Goal: Task Accomplishment & Management: Manage account settings

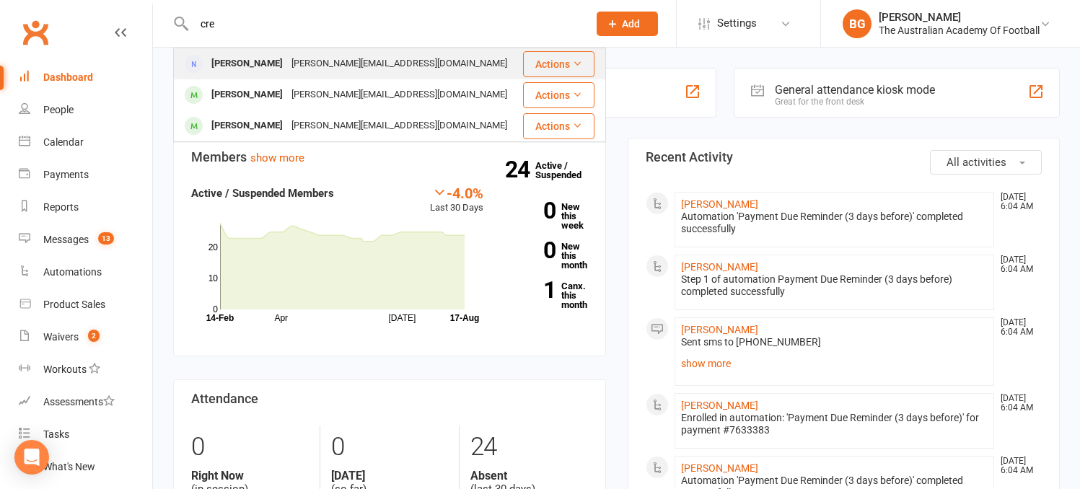
type input "cre"
click at [264, 66] on div "[PERSON_NAME]" at bounding box center [247, 63] width 80 height 21
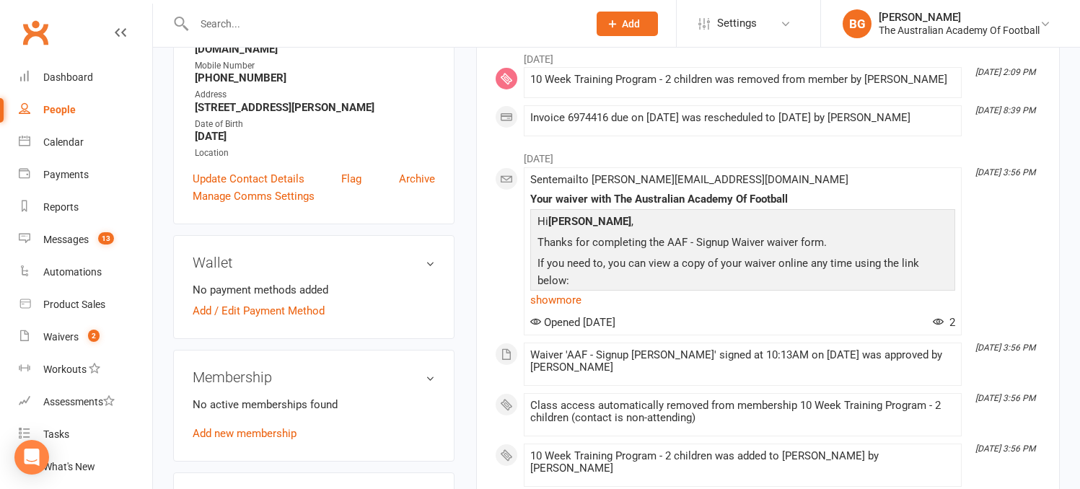
scroll to position [234, 0]
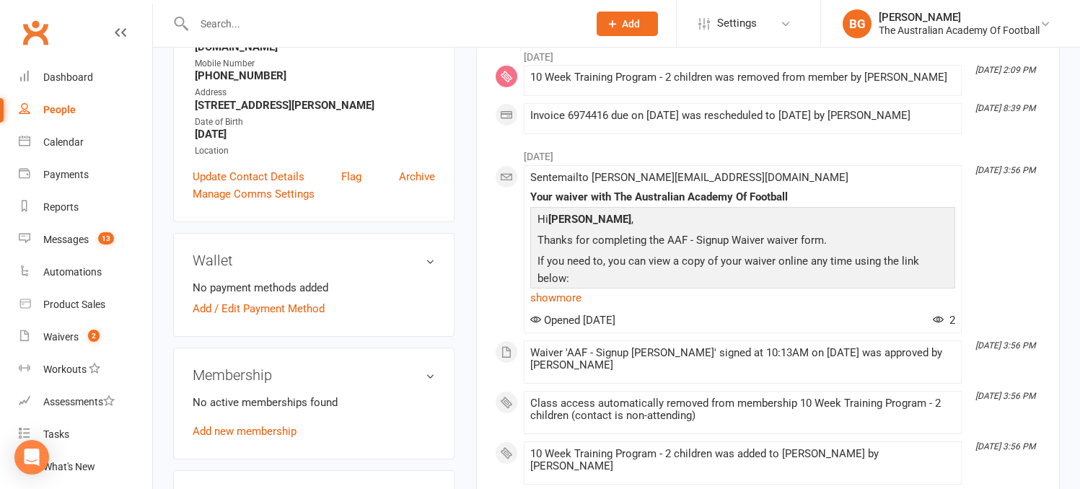
click at [381, 397] on div "No active memberships found Add new membership" at bounding box center [314, 417] width 242 height 46
click at [426, 367] on h3 "Membership" at bounding box center [314, 375] width 242 height 16
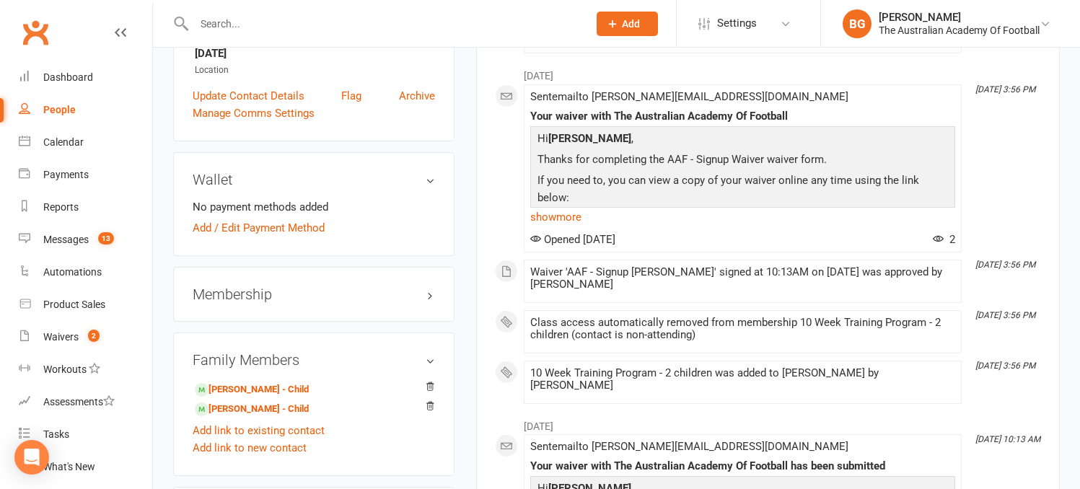
scroll to position [315, 0]
click at [427, 351] on h3 "Family Members" at bounding box center [314, 359] width 242 height 16
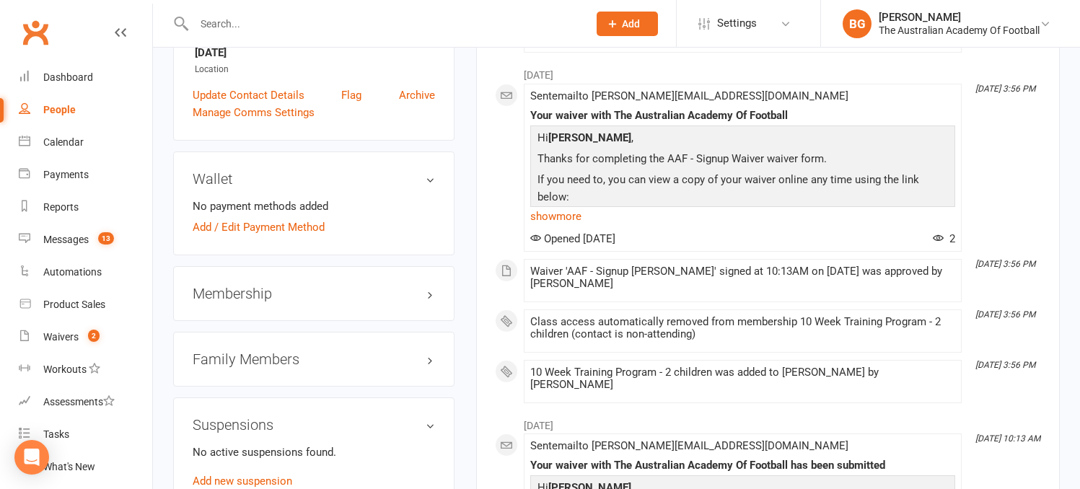
click at [320, 286] on h3 "Membership" at bounding box center [314, 294] width 242 height 16
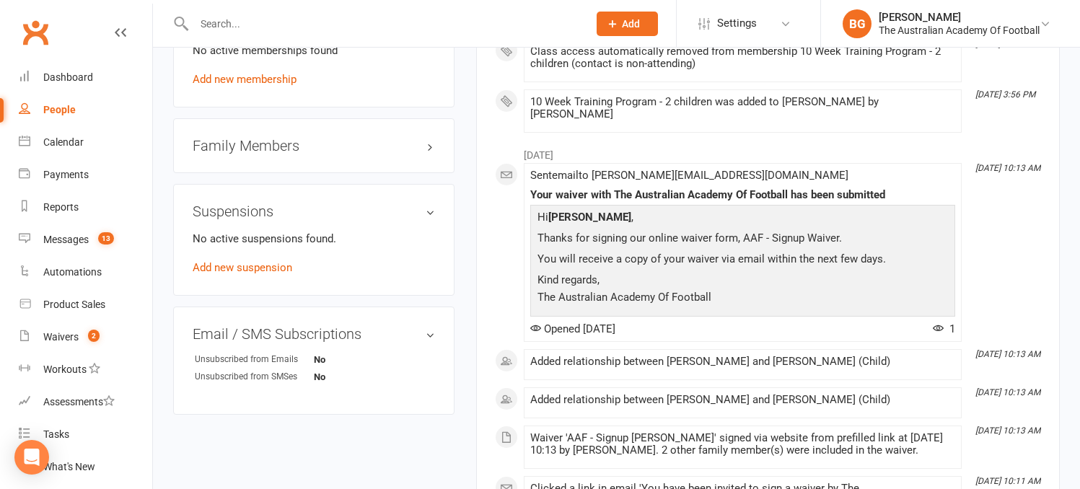
scroll to position [585, 0]
click at [263, 262] on link "Add new suspension" at bounding box center [243, 268] width 100 height 13
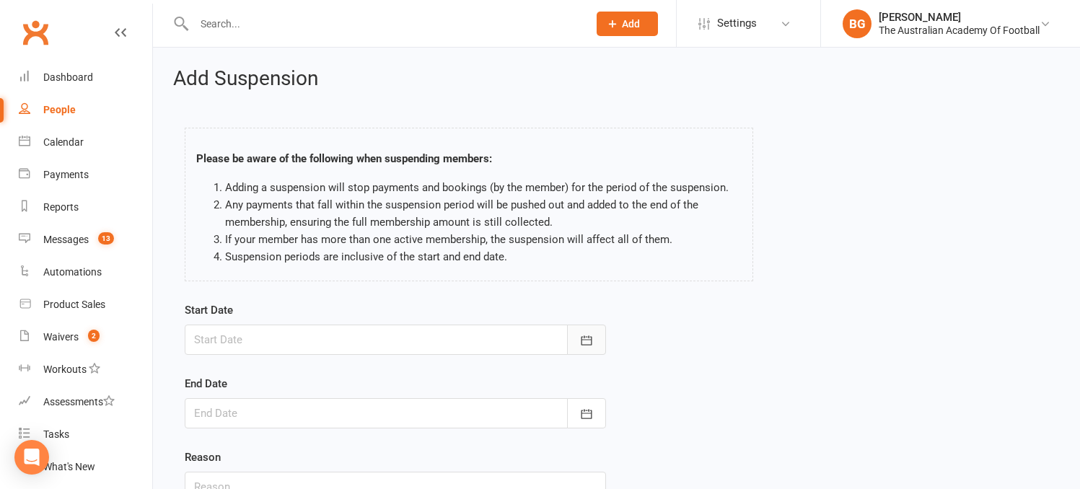
click at [594, 336] on button "button" at bounding box center [586, 340] width 39 height 30
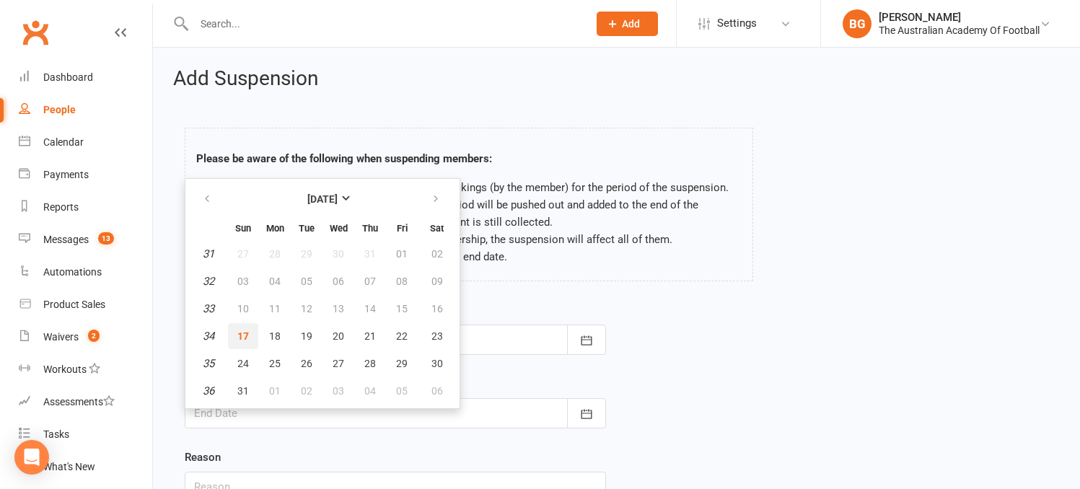
click at [242, 336] on span "17" at bounding box center [243, 336] width 12 height 12
type input "[DATE]"
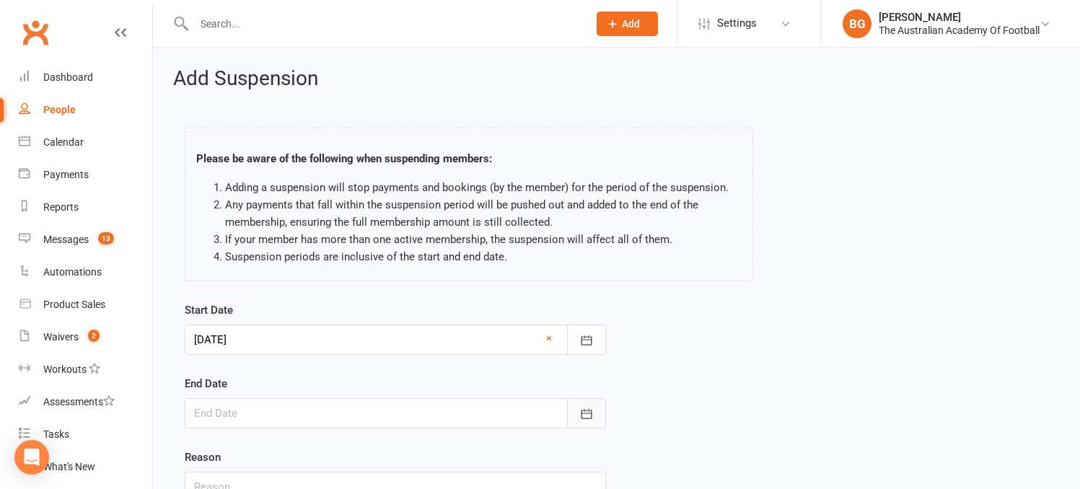
click at [589, 411] on icon "button" at bounding box center [586, 414] width 14 height 14
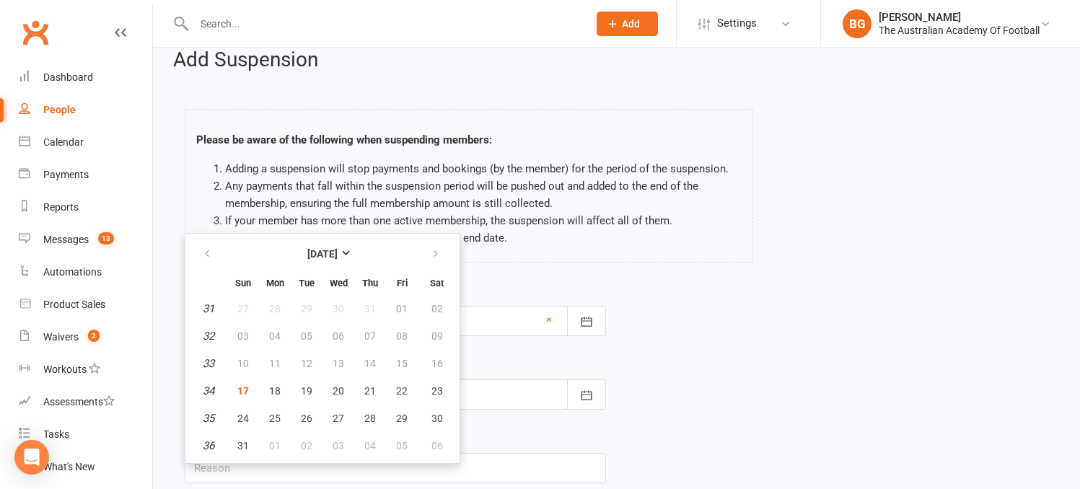
scroll to position [74, 0]
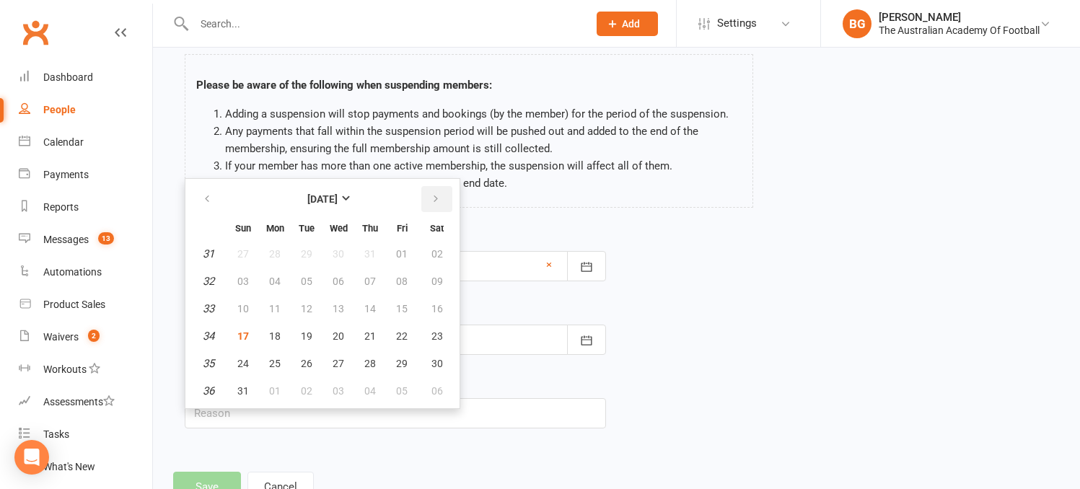
click at [436, 196] on icon "button" at bounding box center [436, 199] width 10 height 12
click at [245, 303] on span "12" at bounding box center [243, 309] width 12 height 12
type input "12 Oct 2025"
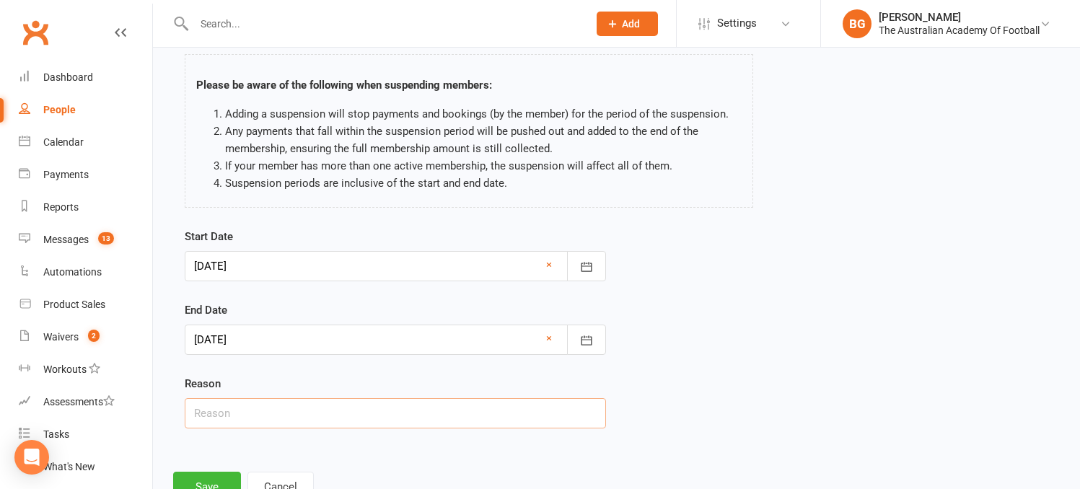
click at [442, 416] on input "text" at bounding box center [395, 413] width 421 height 30
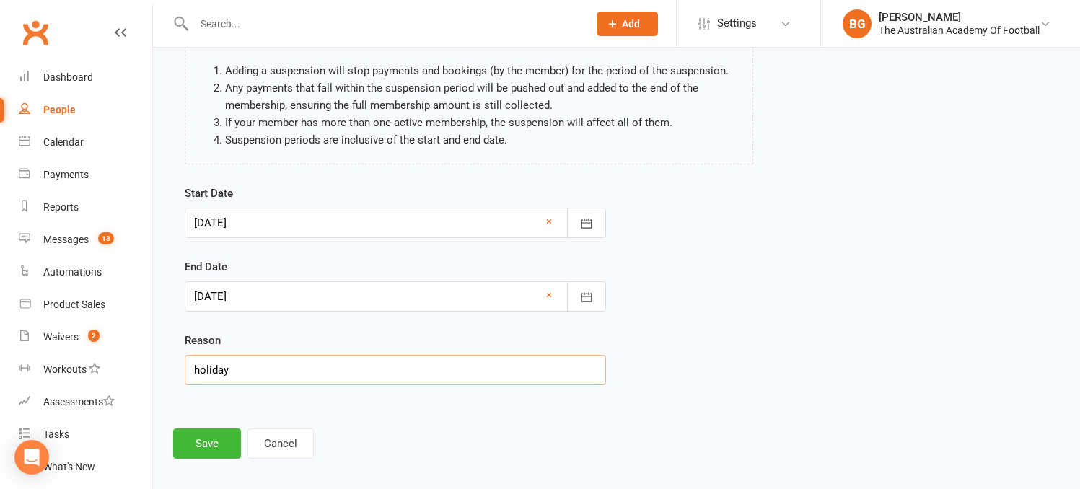
scroll to position [128, 0]
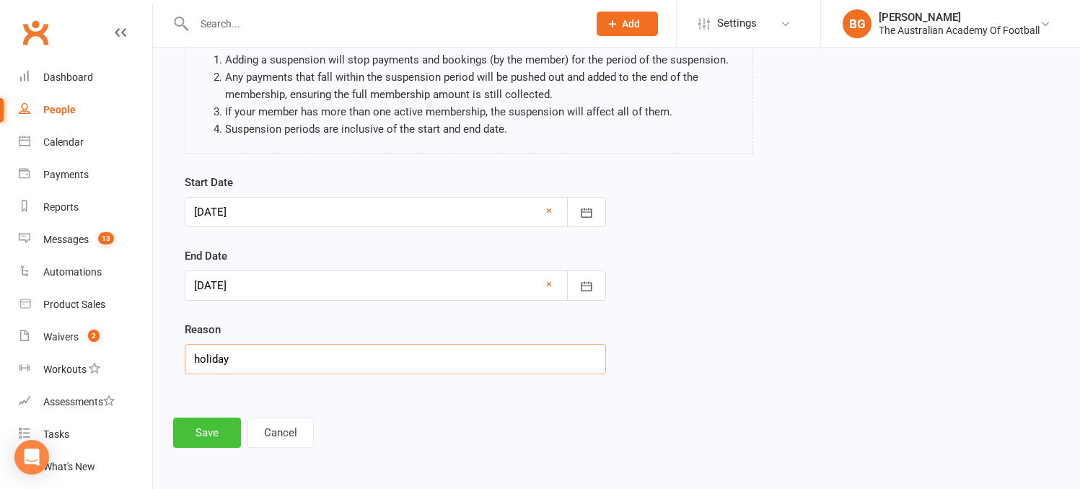
type input "holiday"
click at [202, 432] on button "Save" at bounding box center [207, 433] width 68 height 30
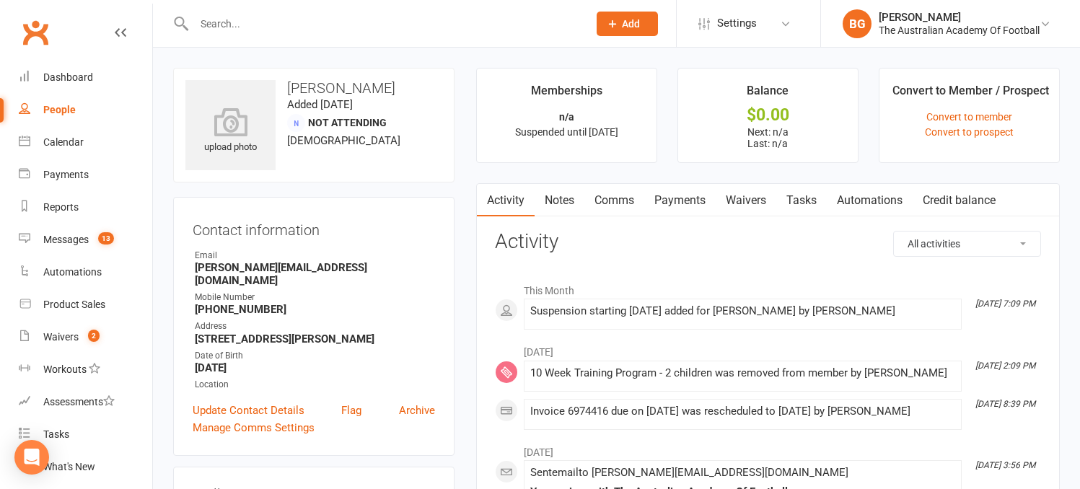
click at [199, 25] on input "text" at bounding box center [384, 24] width 388 height 20
click at [242, 21] on input "text" at bounding box center [384, 24] width 388 height 20
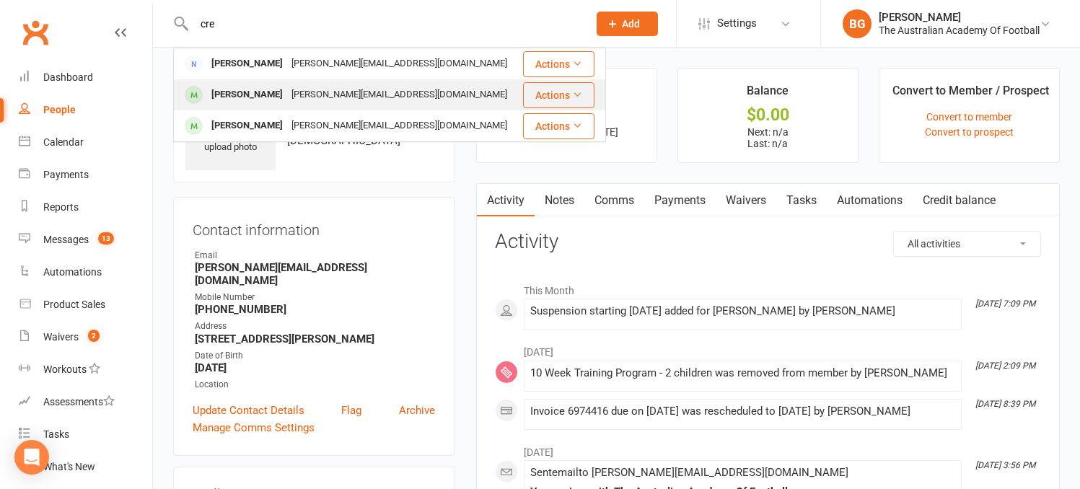
type input "cre"
click at [235, 91] on div "[PERSON_NAME]" at bounding box center [247, 94] width 80 height 21
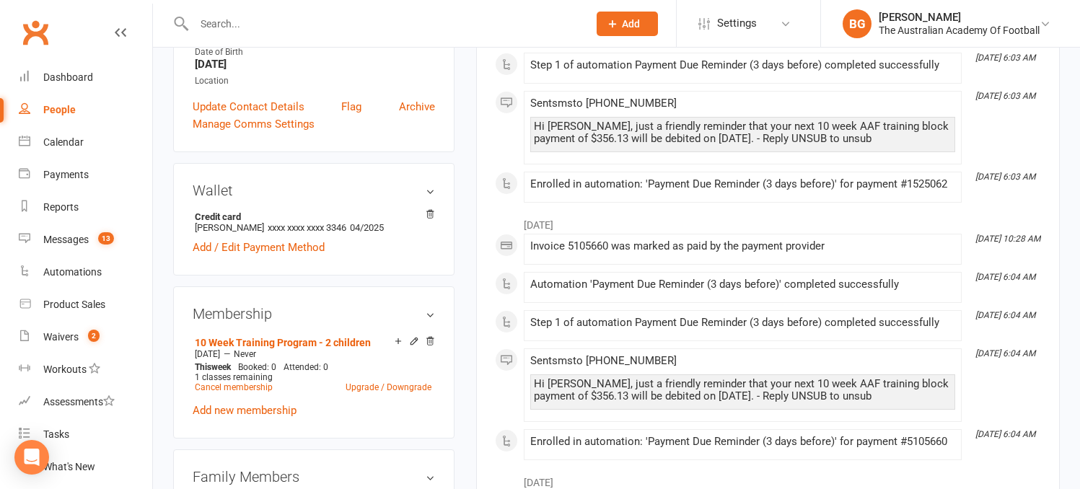
scroll to position [338, 0]
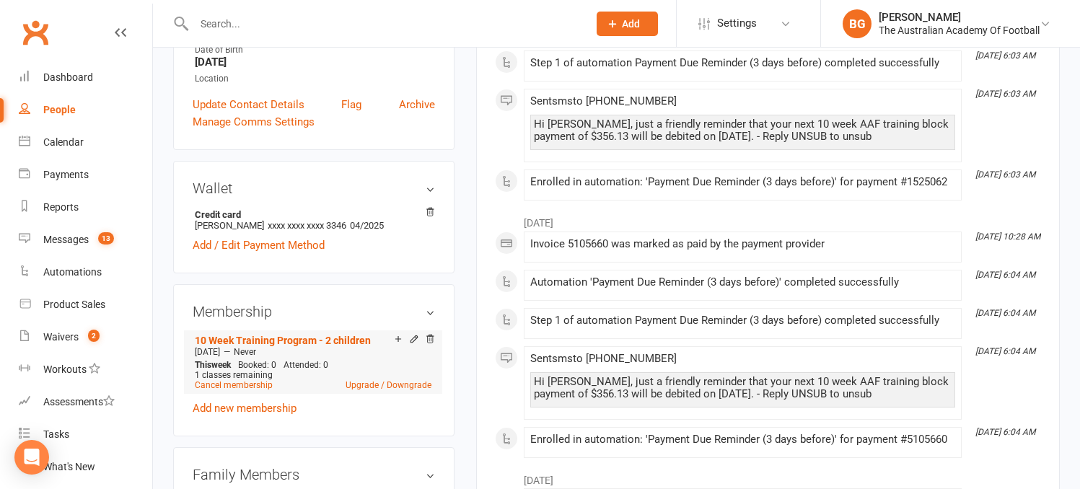
click at [284, 380] on div "Cancel membership Upgrade / Downgrade" at bounding box center [313, 385] width 237 height 10
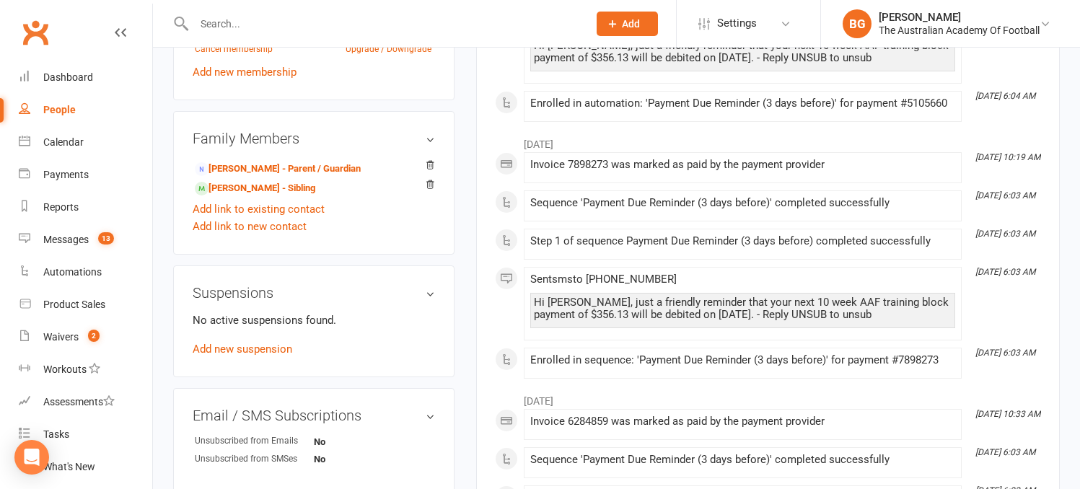
scroll to position [674, 0]
click at [243, 343] on link "Add new suspension" at bounding box center [243, 349] width 100 height 13
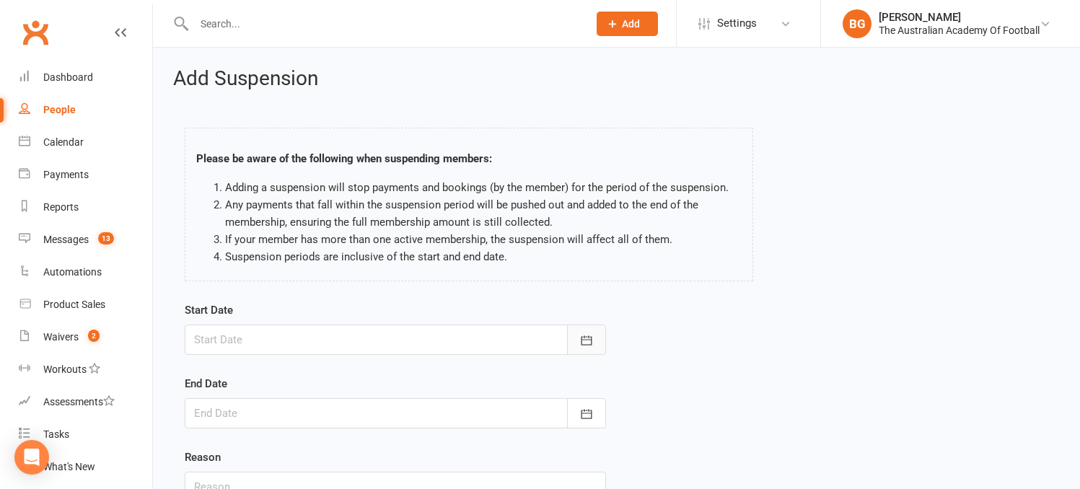
click at [580, 336] on icon "button" at bounding box center [586, 340] width 14 height 14
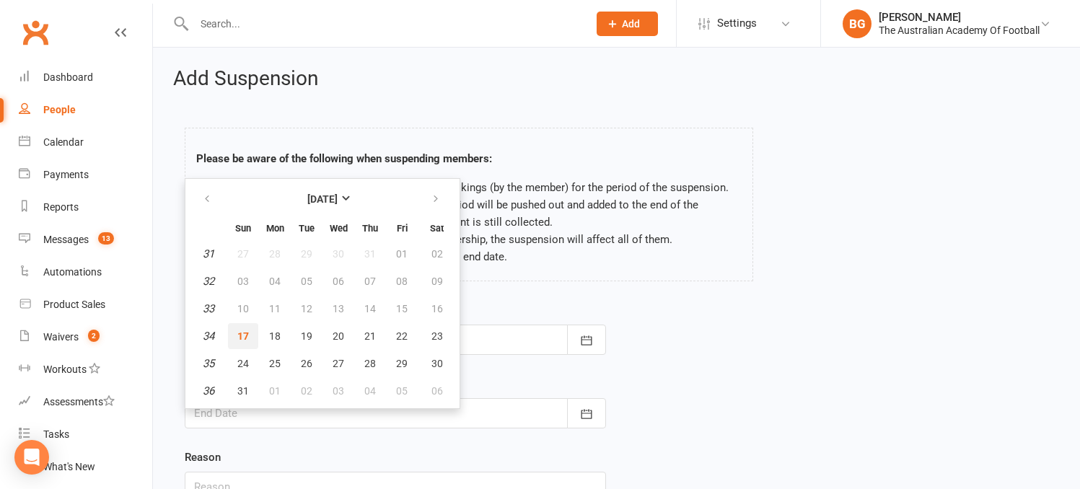
click at [240, 334] on span "17" at bounding box center [243, 336] width 12 height 12
type input "[DATE]"
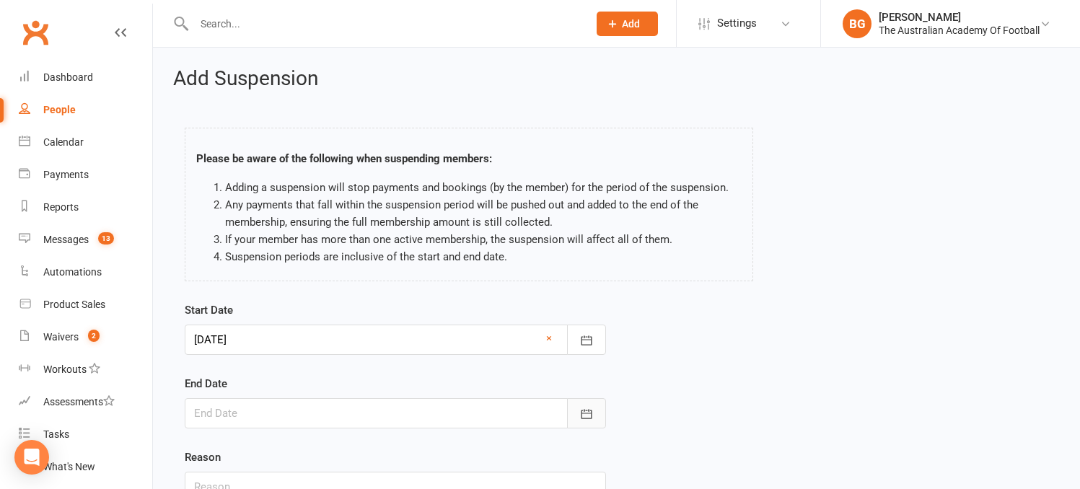
click at [592, 411] on icon "button" at bounding box center [586, 414] width 14 height 14
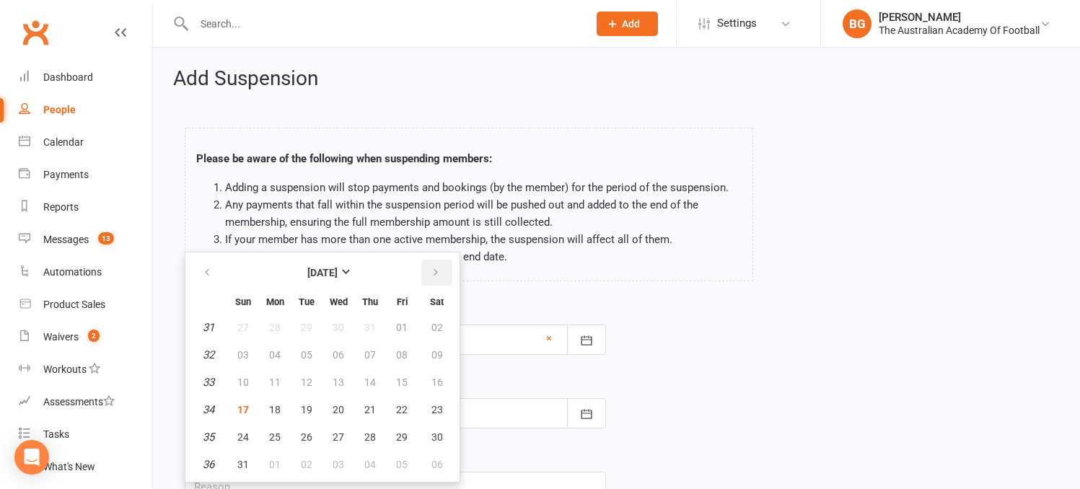
click at [436, 270] on icon "button" at bounding box center [436, 273] width 10 height 12
click at [245, 378] on span "12" at bounding box center [243, 383] width 12 height 12
type input "12 Oct 2025"
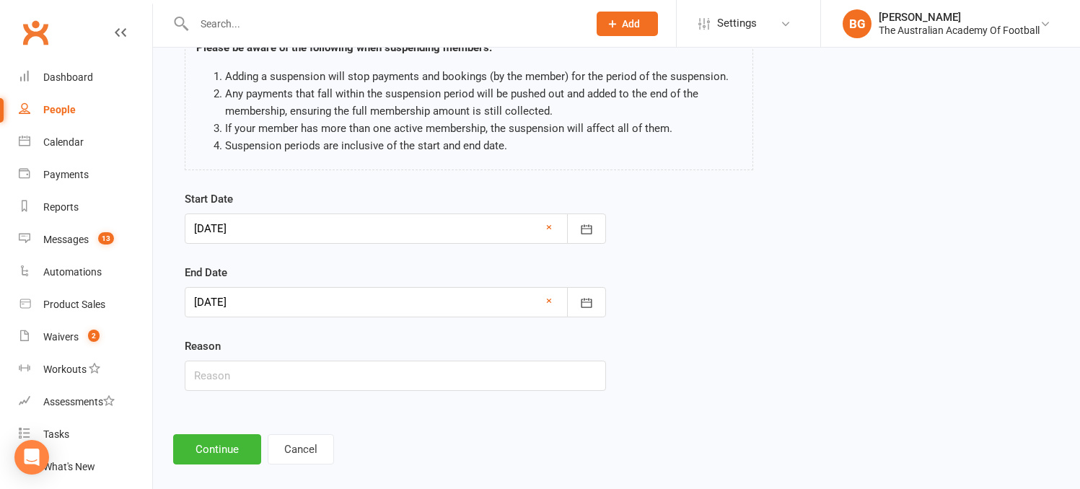
scroll to position [128, 0]
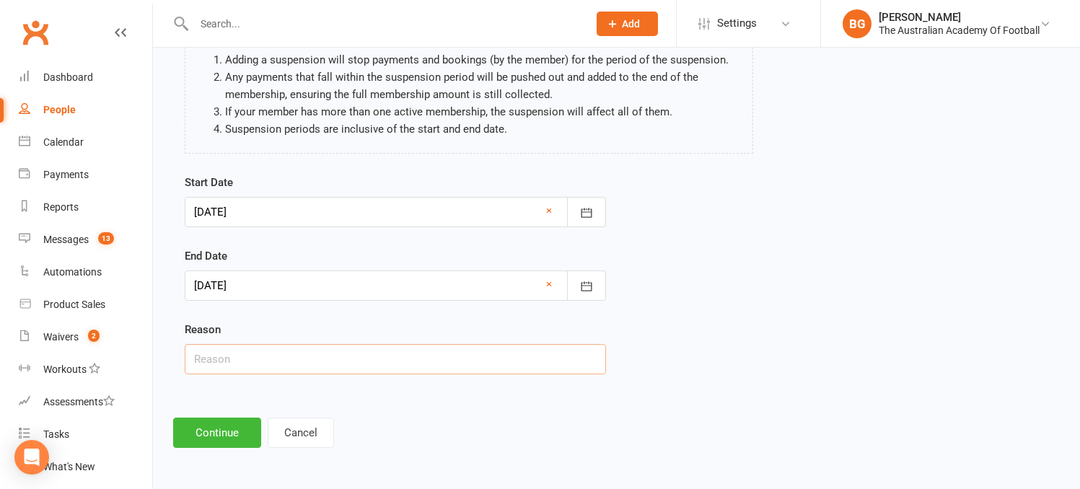
click at [263, 361] on input "text" at bounding box center [395, 359] width 421 height 30
type input "holiday"
click at [240, 433] on button "Continue" at bounding box center [217, 433] width 88 height 30
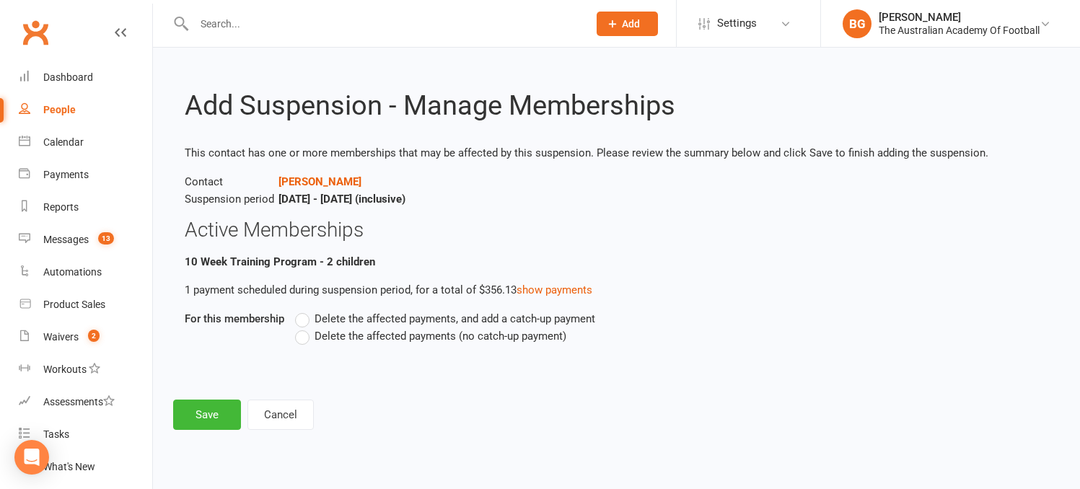
scroll to position [0, 0]
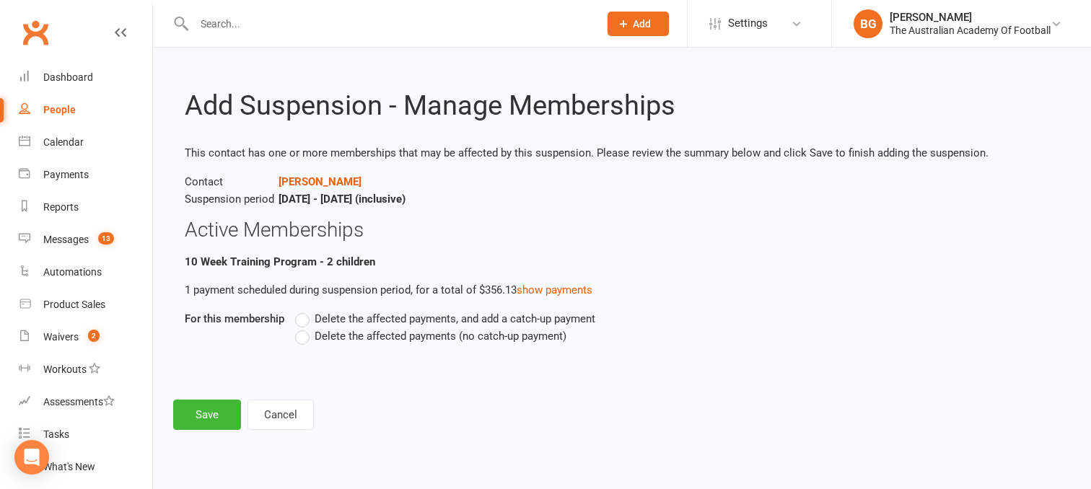
click at [306, 336] on label "Delete the affected payments (no catch-up payment)" at bounding box center [430, 336] width 271 height 17
click at [305, 328] on input "Delete the affected payments (no catch-up payment)" at bounding box center [299, 328] width 9 height 0
click at [201, 416] on button "Save" at bounding box center [207, 415] width 68 height 30
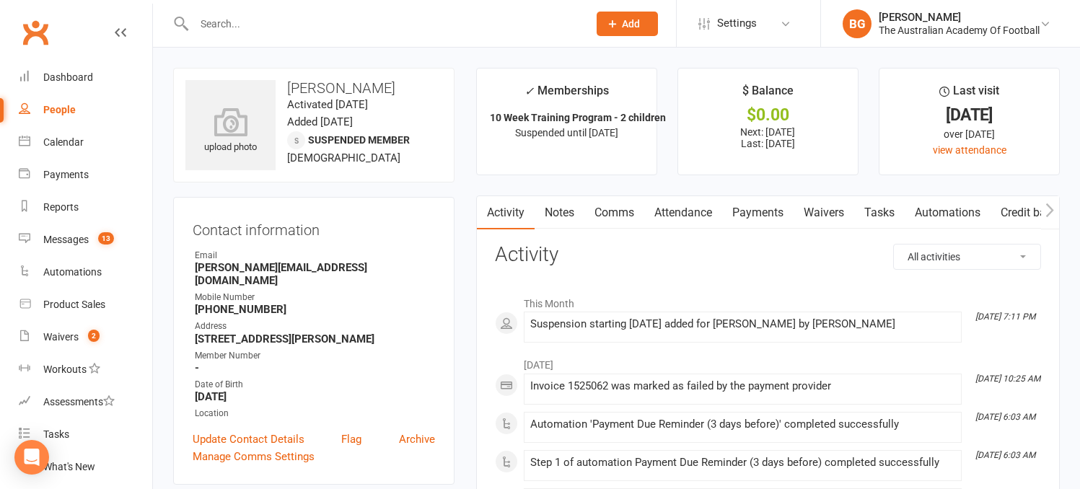
click at [225, 27] on input "text" at bounding box center [384, 24] width 388 height 20
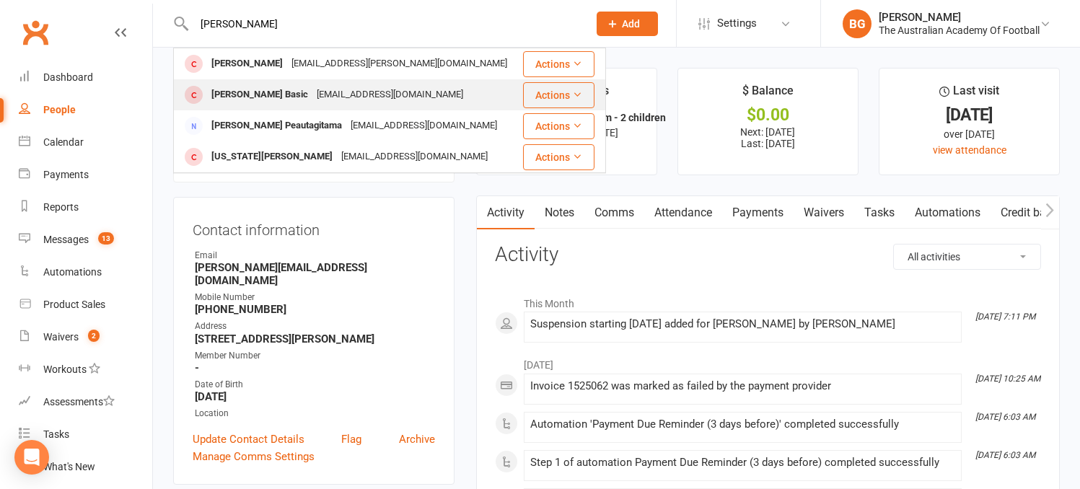
type input "benj"
click at [234, 96] on div "Benjamin Basic" at bounding box center [259, 94] width 105 height 21
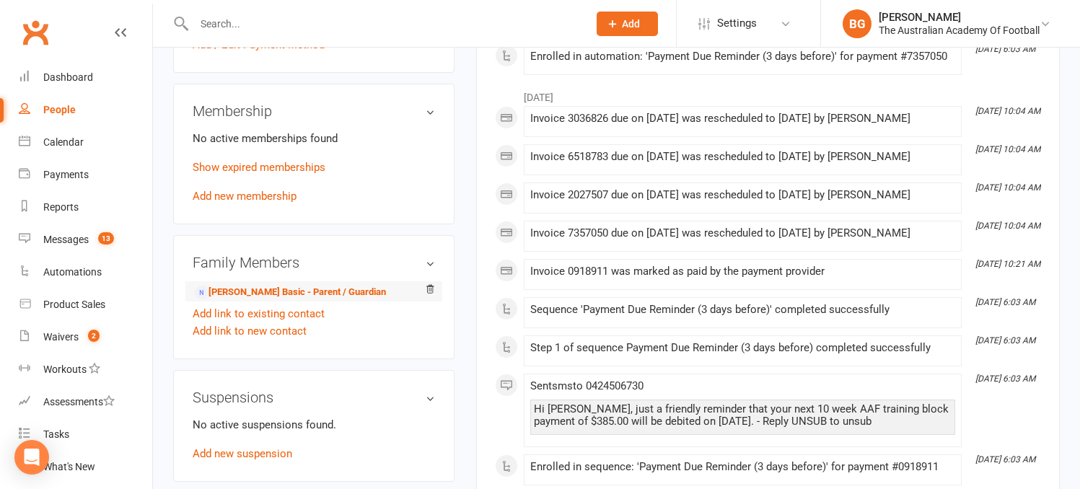
scroll to position [498, 0]
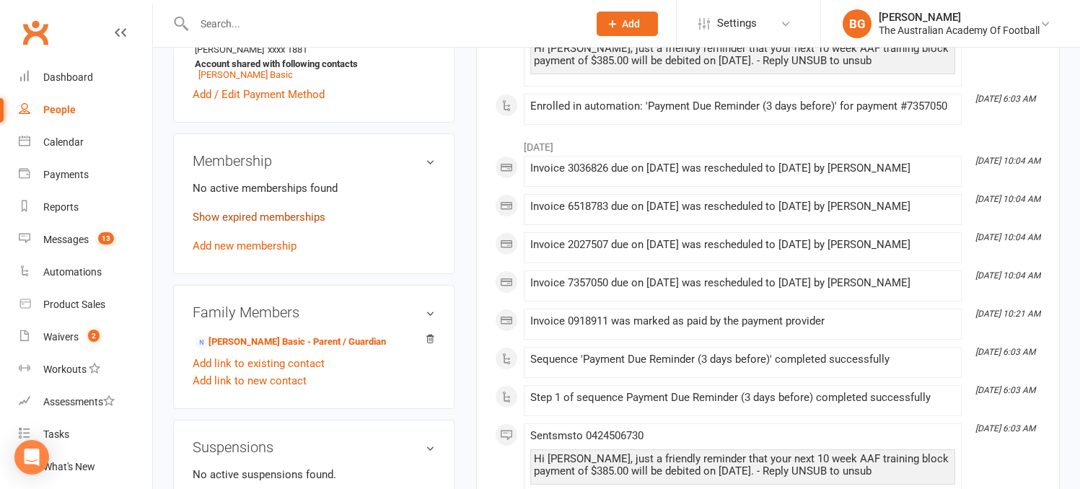
click at [296, 213] on link "Show expired memberships" at bounding box center [259, 217] width 133 height 13
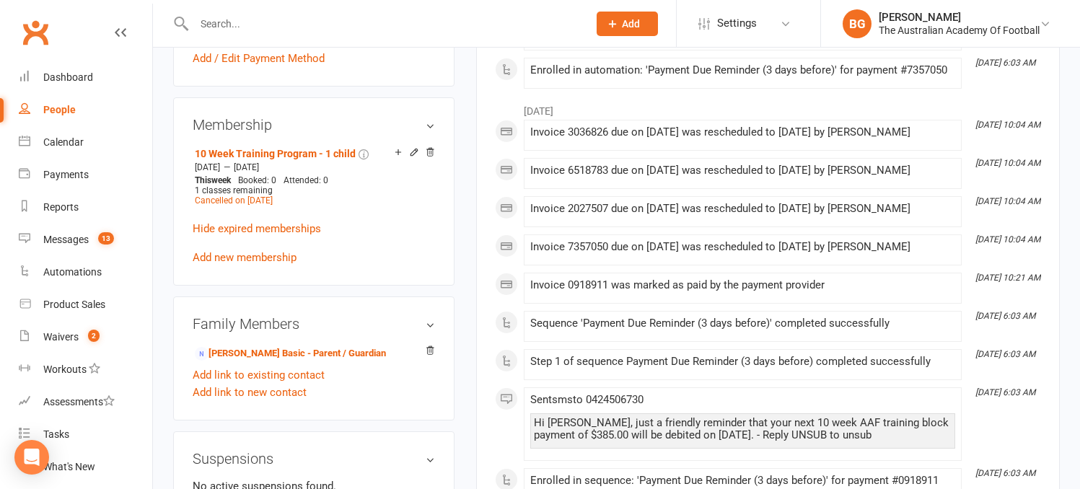
scroll to position [500, 0]
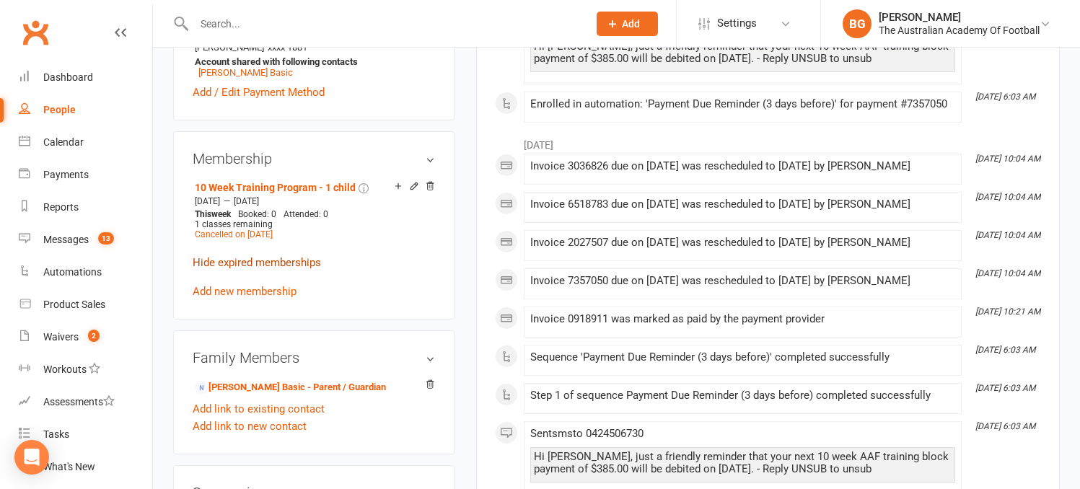
click at [289, 257] on link "Hide expired memberships" at bounding box center [257, 262] width 128 height 13
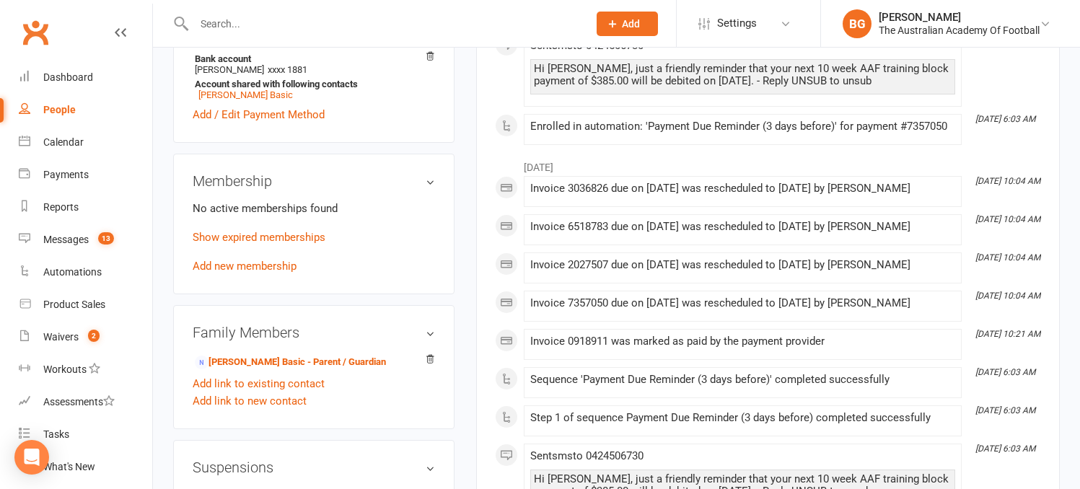
scroll to position [477, 0]
click at [240, 260] on link "Add new membership" at bounding box center [245, 266] width 104 height 13
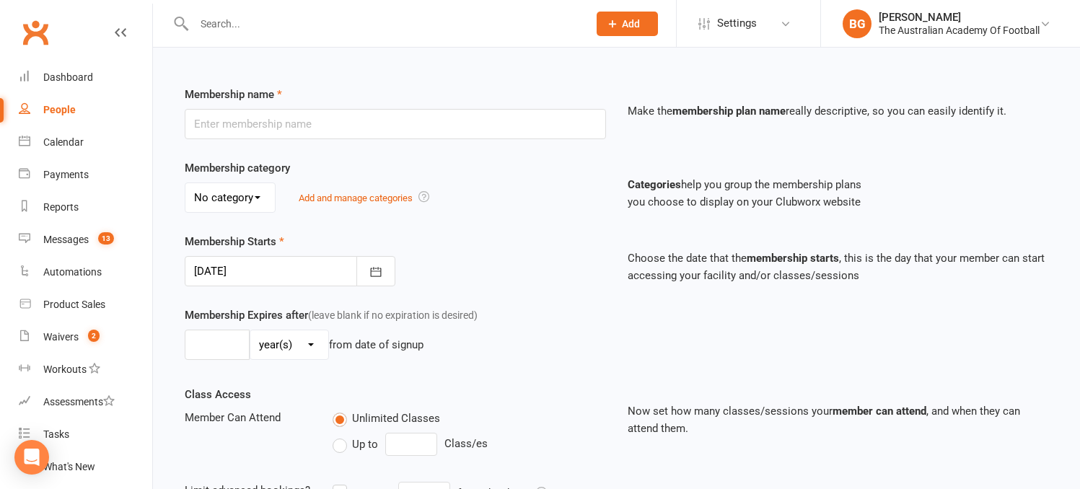
scroll to position [170, 0]
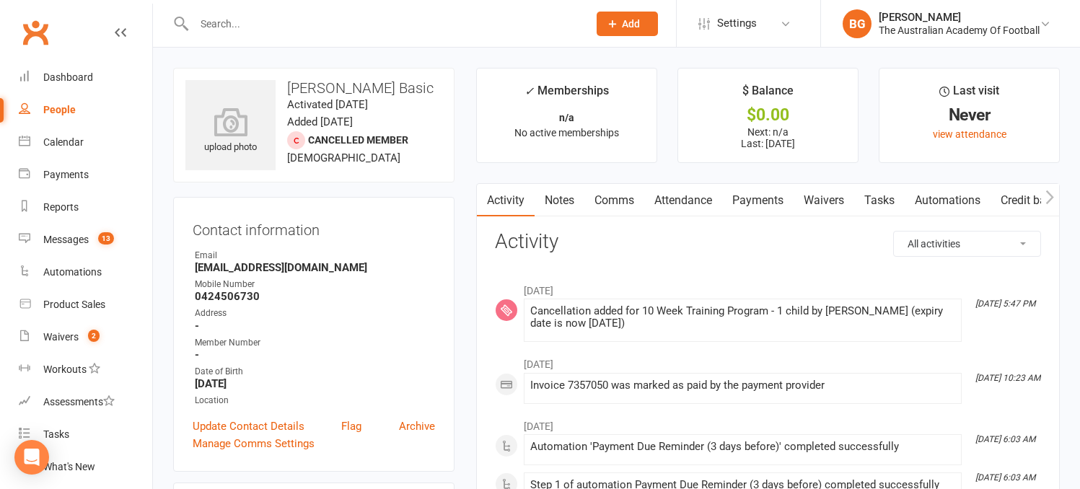
click at [249, 29] on input "text" at bounding box center [384, 24] width 388 height 20
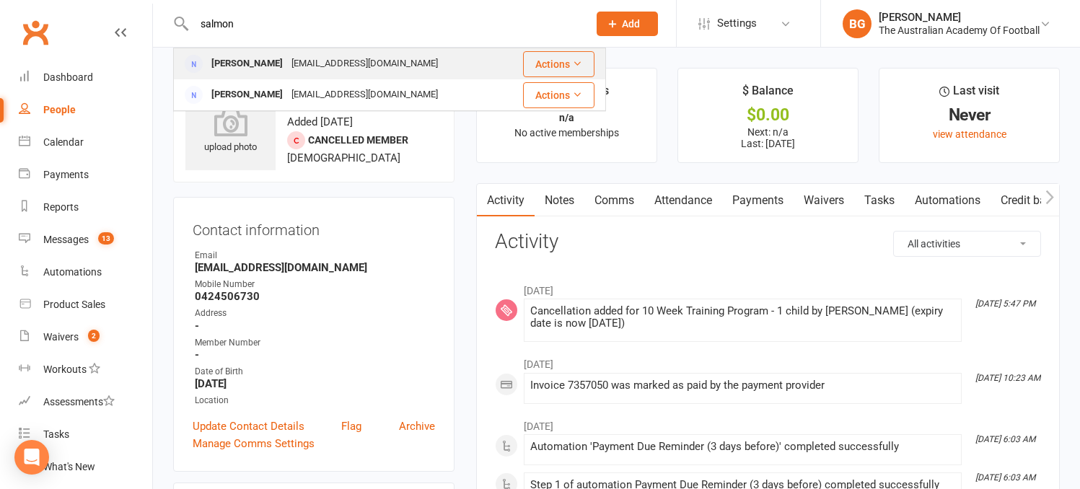
type input "salmon"
click at [248, 61] on div "Salman Sharifazari" at bounding box center [247, 63] width 80 height 21
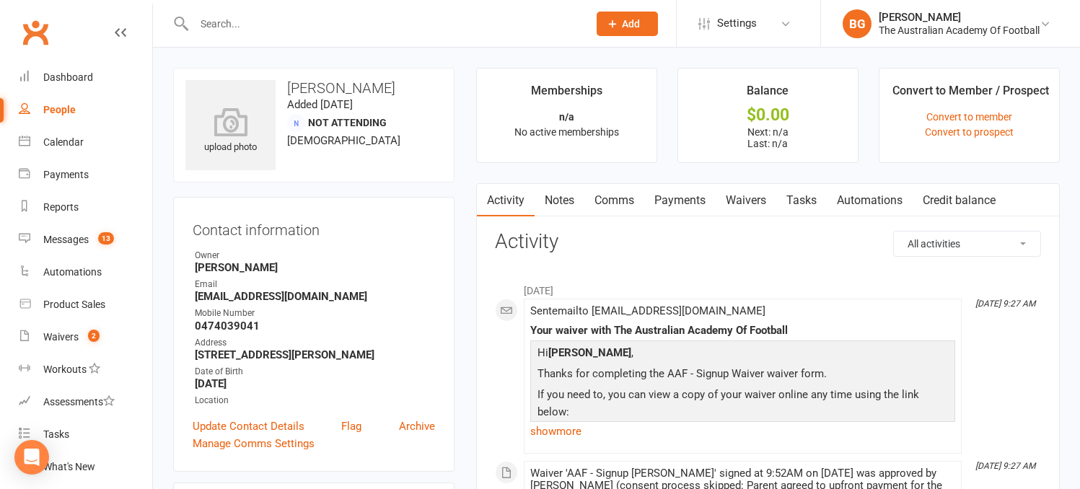
click at [681, 198] on link "Payments" at bounding box center [679, 200] width 71 height 33
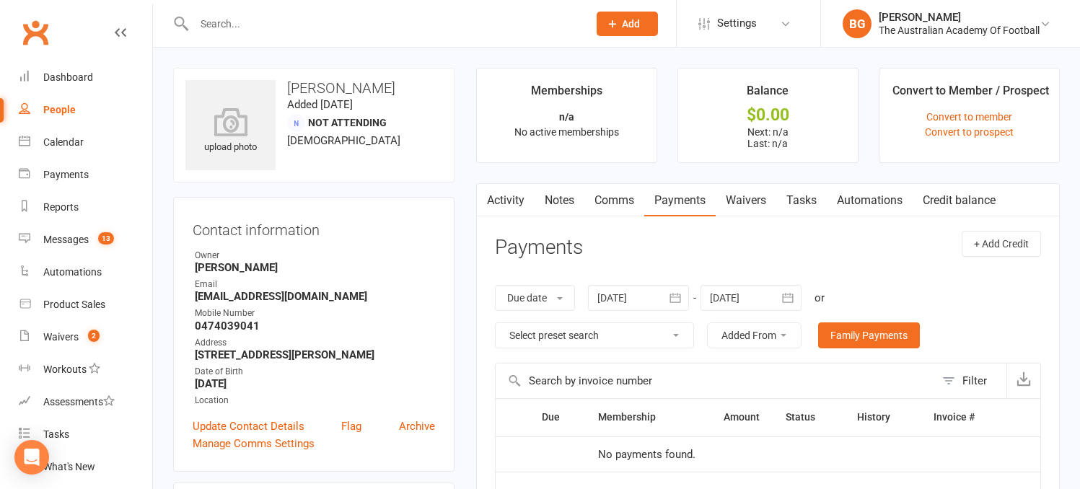
click at [231, 21] on input "text" at bounding box center [384, 24] width 388 height 20
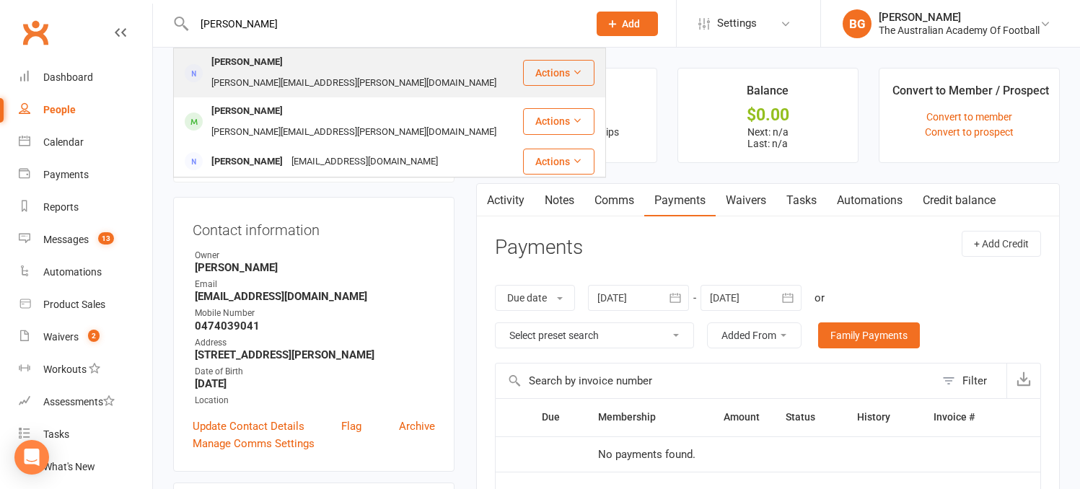
type input "kris"
click at [253, 63] on div "Krishna Shilpakar" at bounding box center [247, 62] width 80 height 21
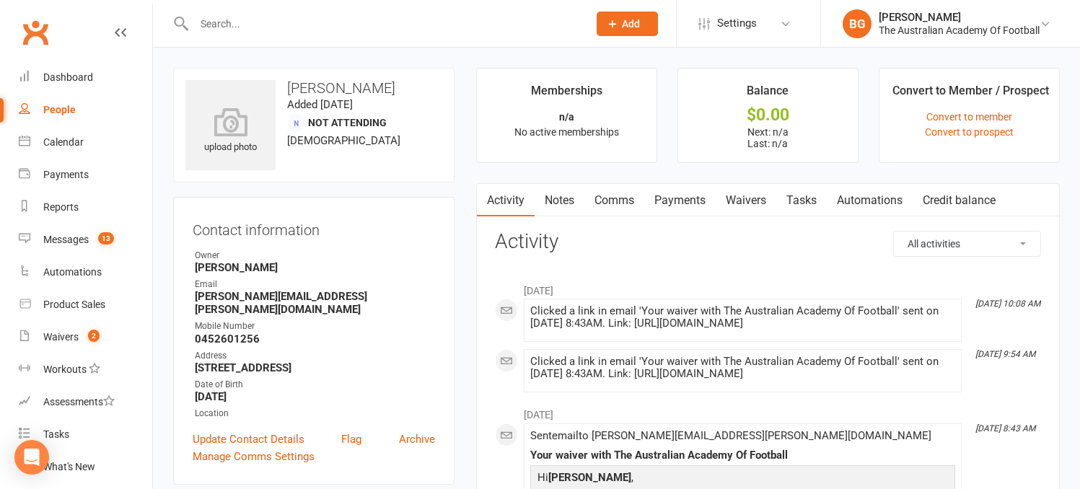
click at [669, 199] on link "Payments" at bounding box center [679, 200] width 71 height 33
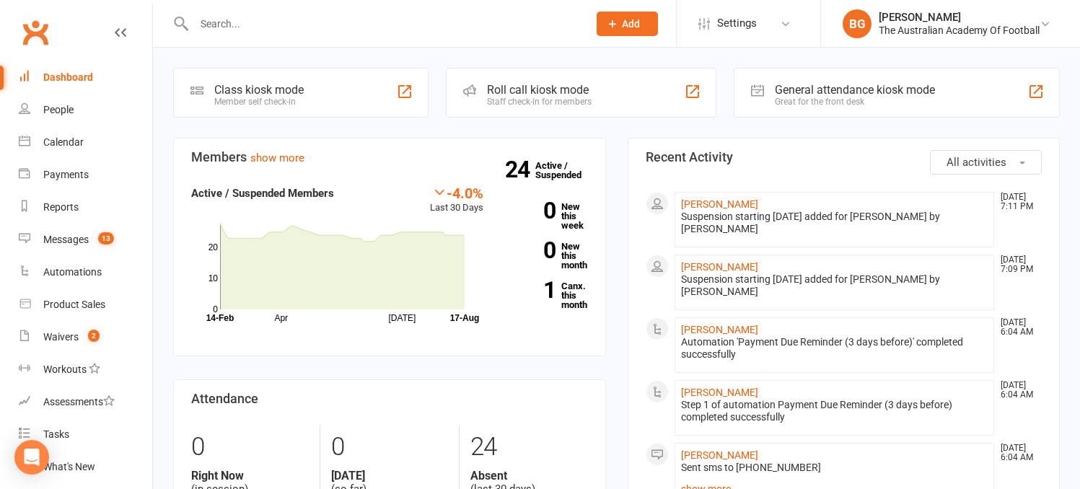
click at [236, 19] on input "text" at bounding box center [384, 24] width 388 height 20
click at [213, 22] on input "text" at bounding box center [384, 24] width 388 height 20
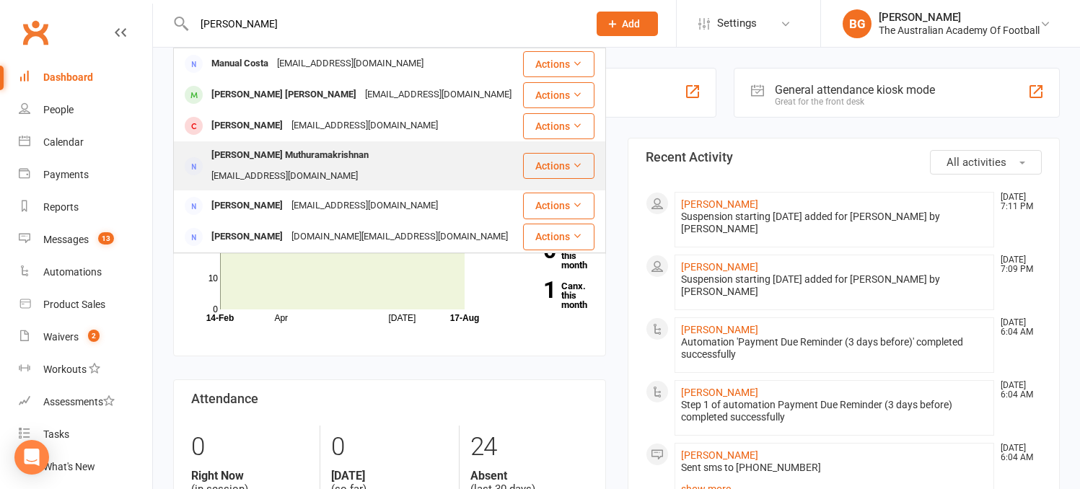
type input "[PERSON_NAME]"
click at [327, 157] on div "[PERSON_NAME] Muthuramakrishnan" at bounding box center [290, 155] width 166 height 21
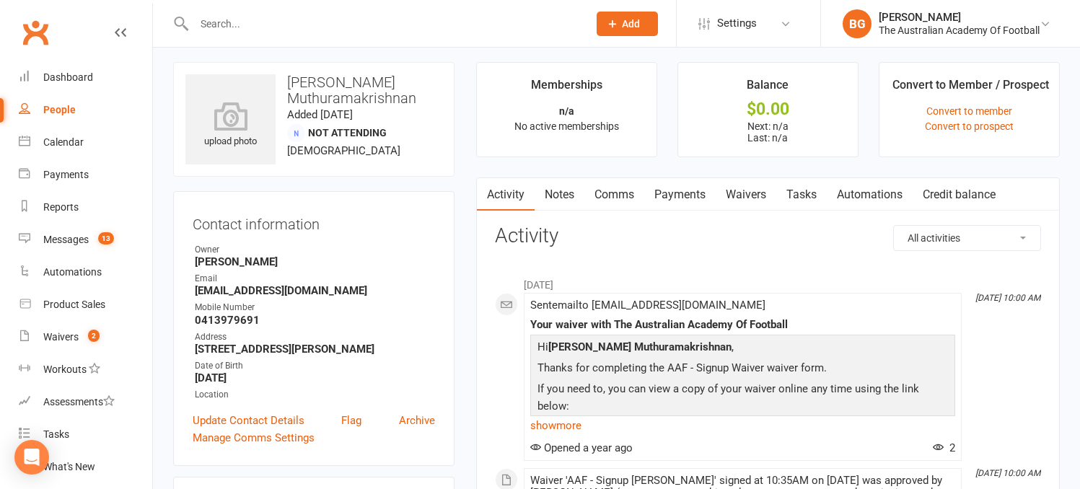
scroll to position [6, 0]
click at [688, 193] on link "Payments" at bounding box center [679, 194] width 71 height 33
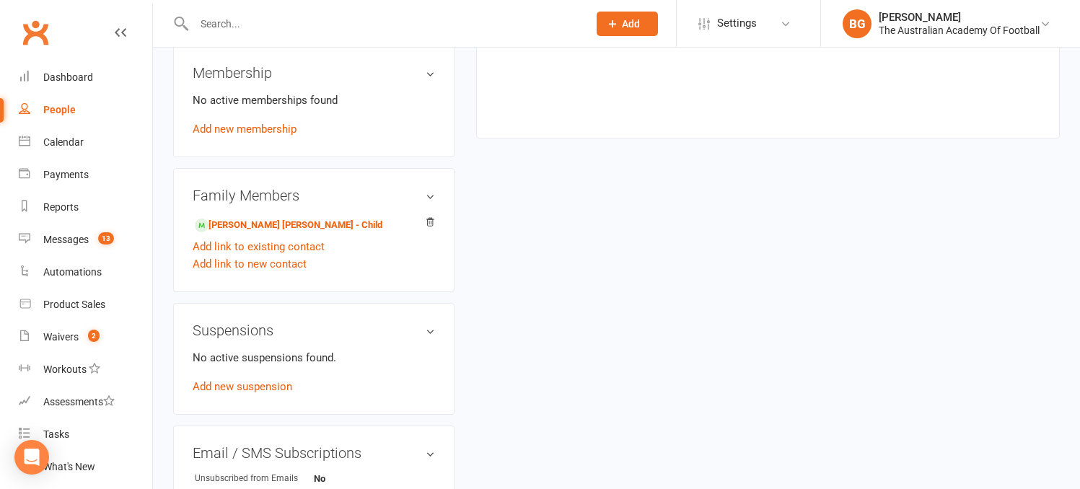
scroll to position [727, 0]
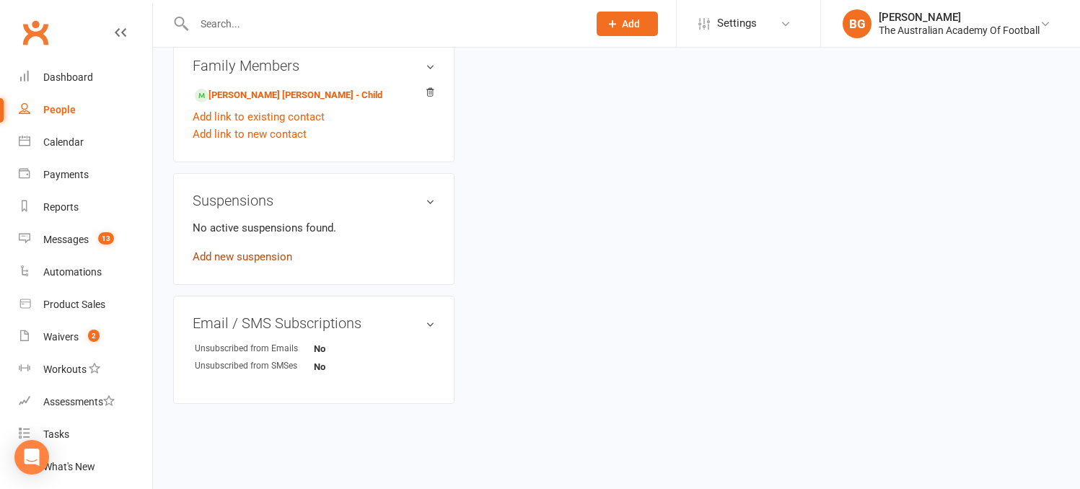
click at [238, 254] on link "Add new suspension" at bounding box center [243, 256] width 100 height 13
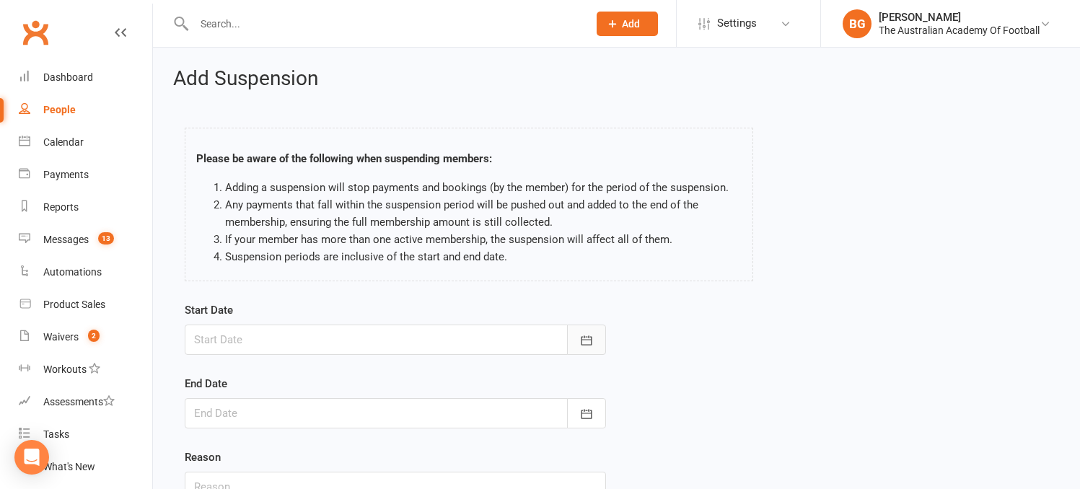
click at [584, 343] on icon "button" at bounding box center [586, 340] width 14 height 14
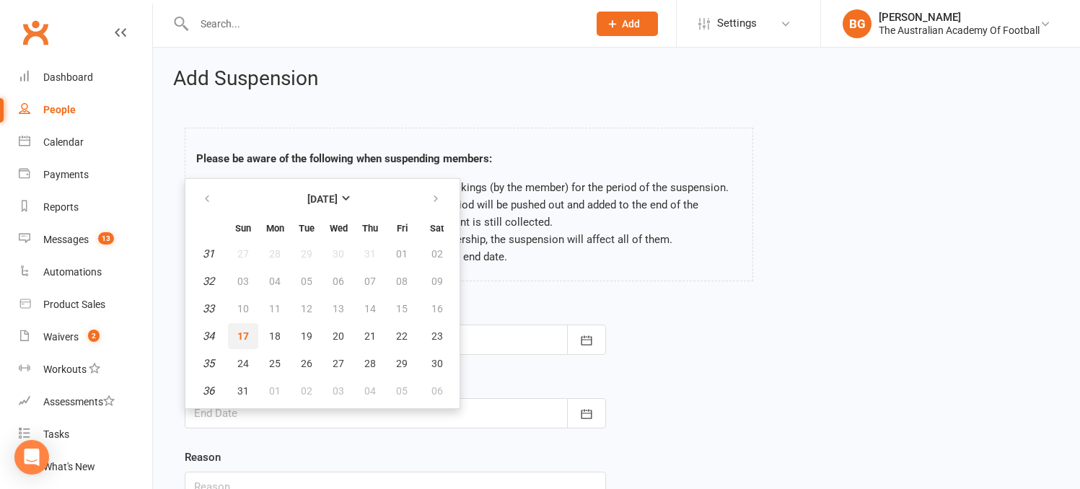
click at [245, 333] on span "17" at bounding box center [243, 336] width 12 height 12
type input "[DATE]"
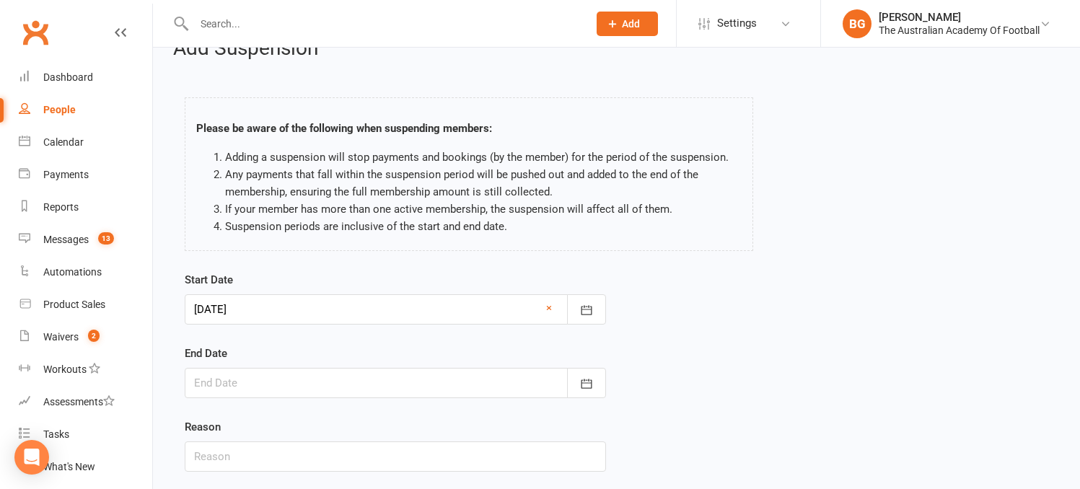
scroll to position [128, 0]
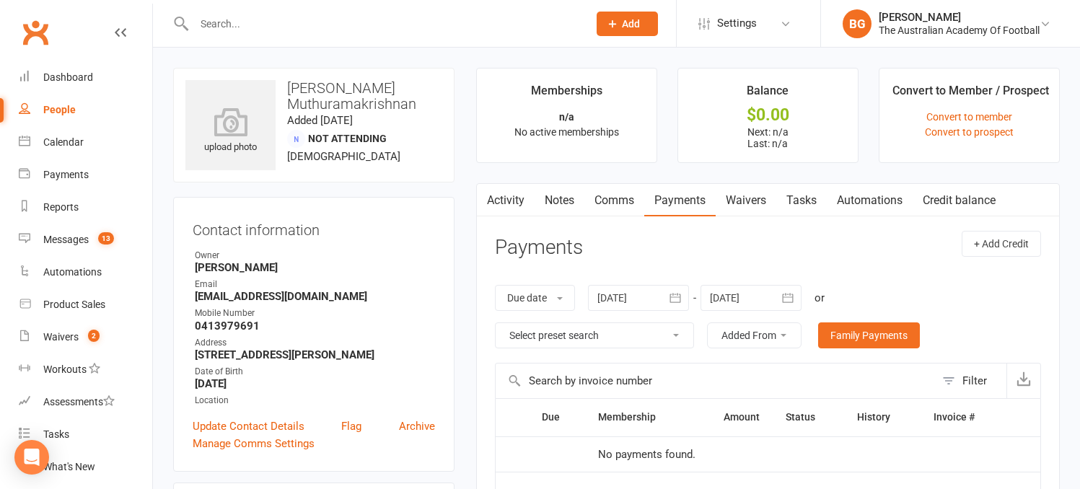
click at [514, 201] on link "Activity" at bounding box center [506, 200] width 58 height 33
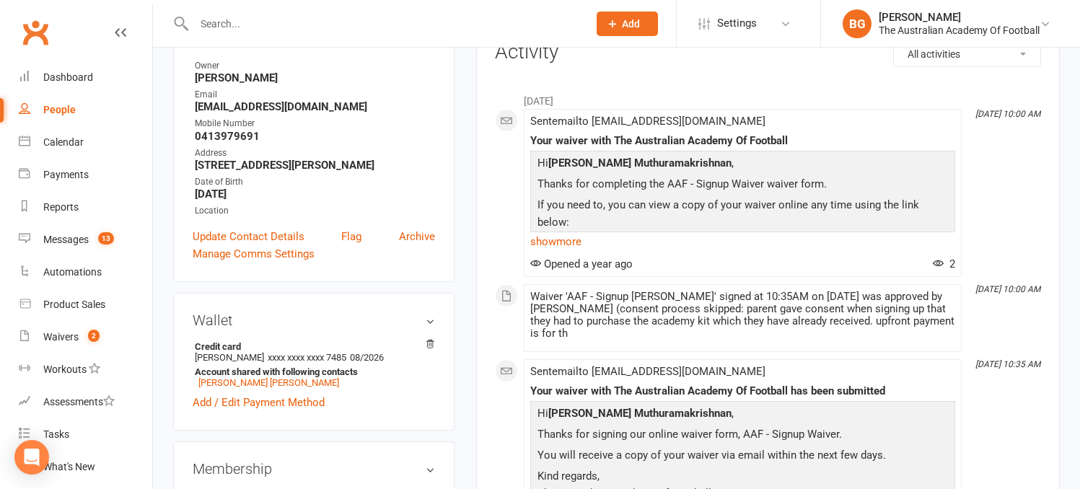
scroll to position [340, 0]
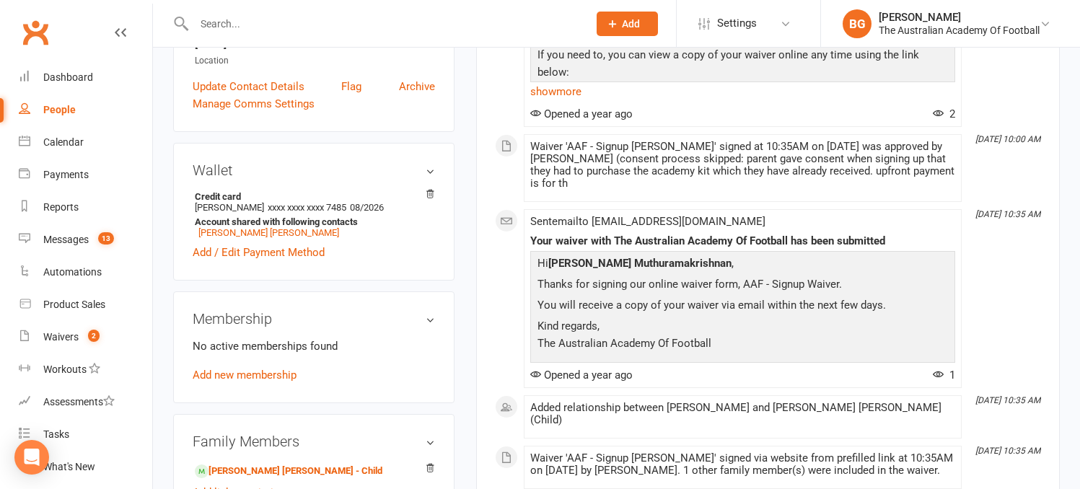
click at [429, 327] on h3 "Membership" at bounding box center [314, 319] width 242 height 16
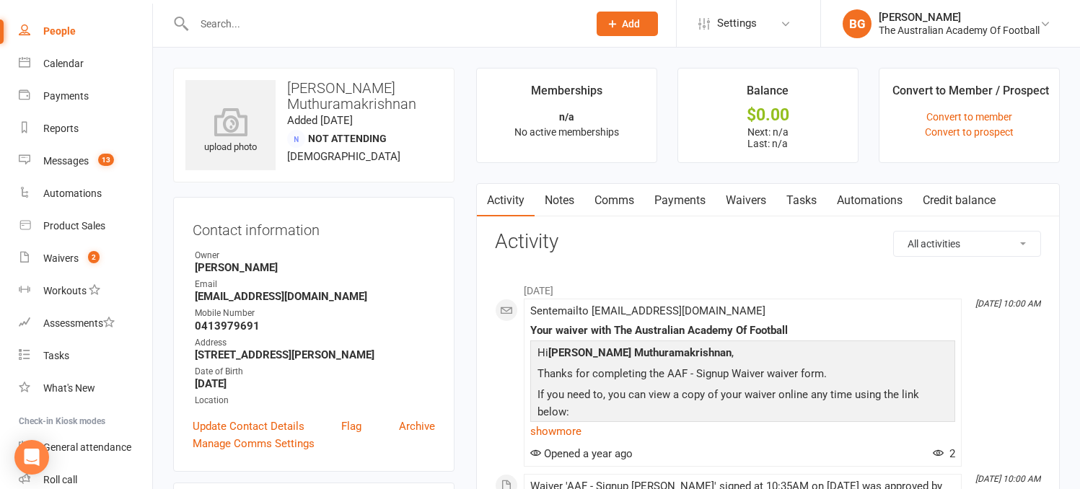
scroll to position [0, 0]
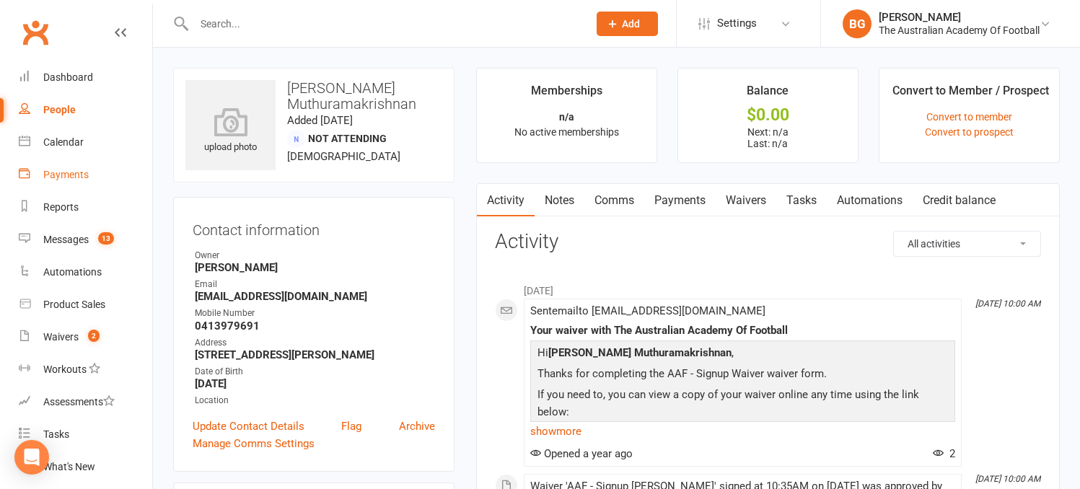
click at [82, 169] on div "Payments" at bounding box center [65, 175] width 45 height 12
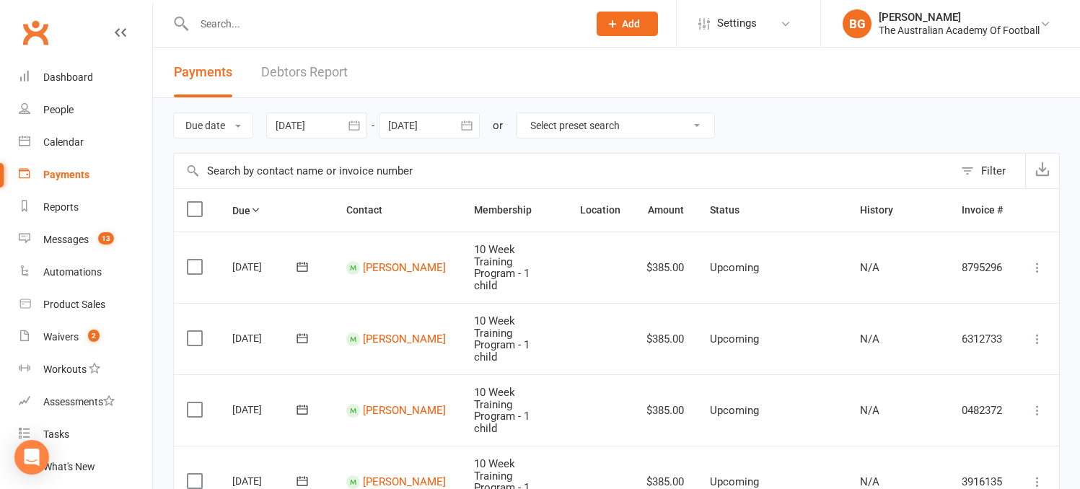
click at [229, 28] on input "text" at bounding box center [384, 24] width 388 height 20
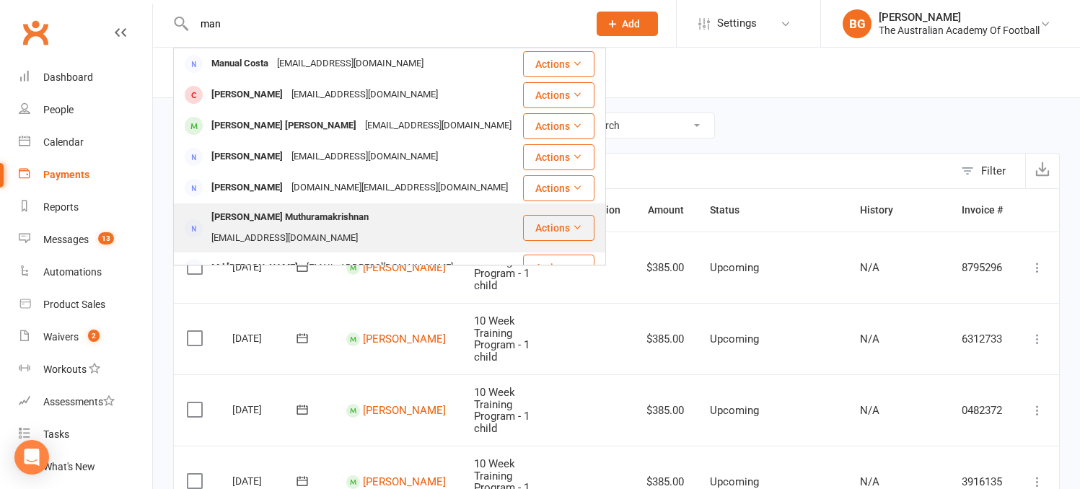
type input "man"
click at [279, 219] on div "[PERSON_NAME] Muthuramakrishnan" at bounding box center [290, 217] width 166 height 21
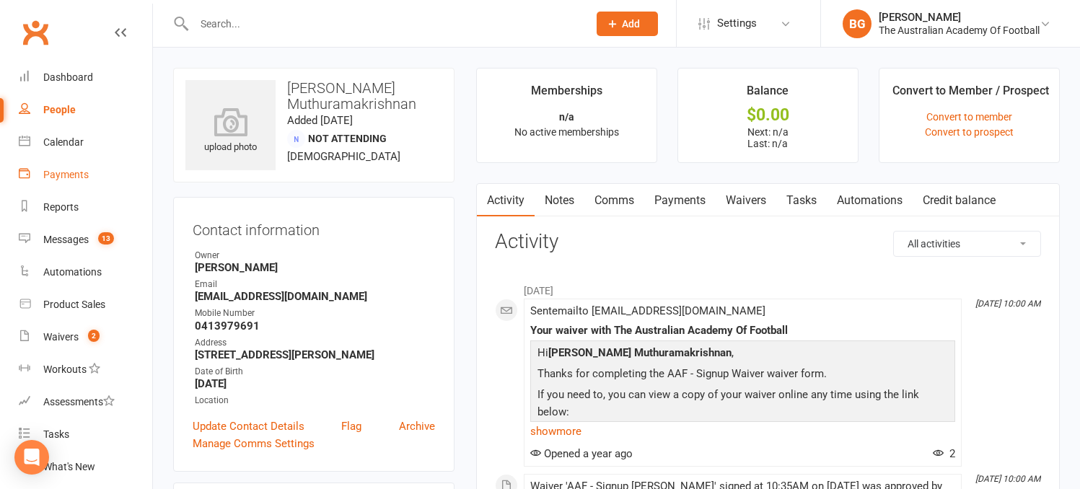
click at [71, 172] on div "Payments" at bounding box center [65, 175] width 45 height 12
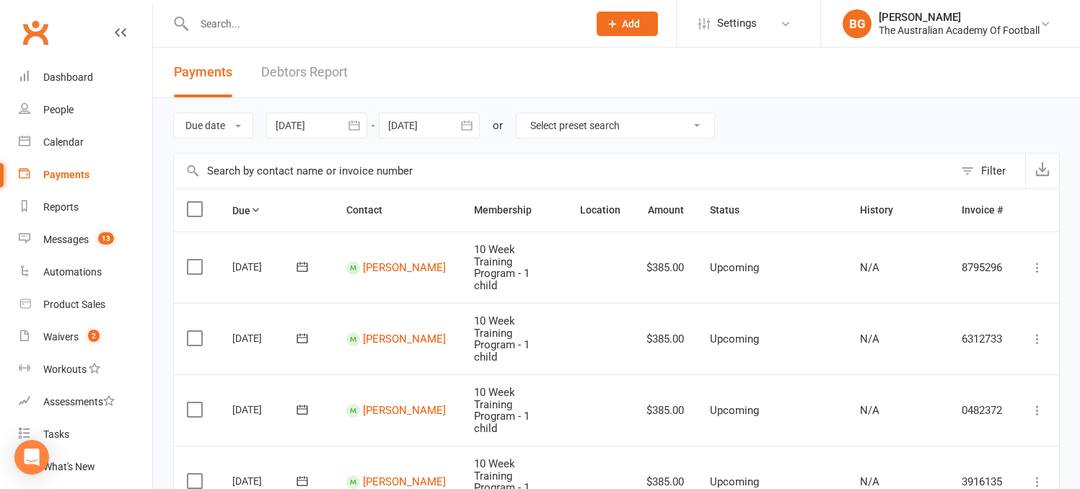
click at [212, 25] on input "text" at bounding box center [384, 24] width 388 height 20
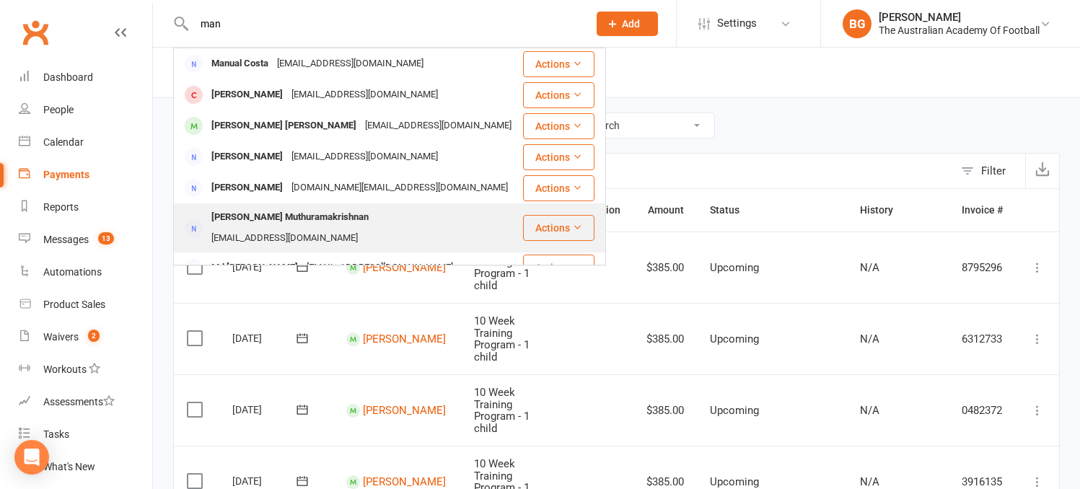
type input "man"
click at [572, 215] on button "Actions" at bounding box center [558, 228] width 71 height 26
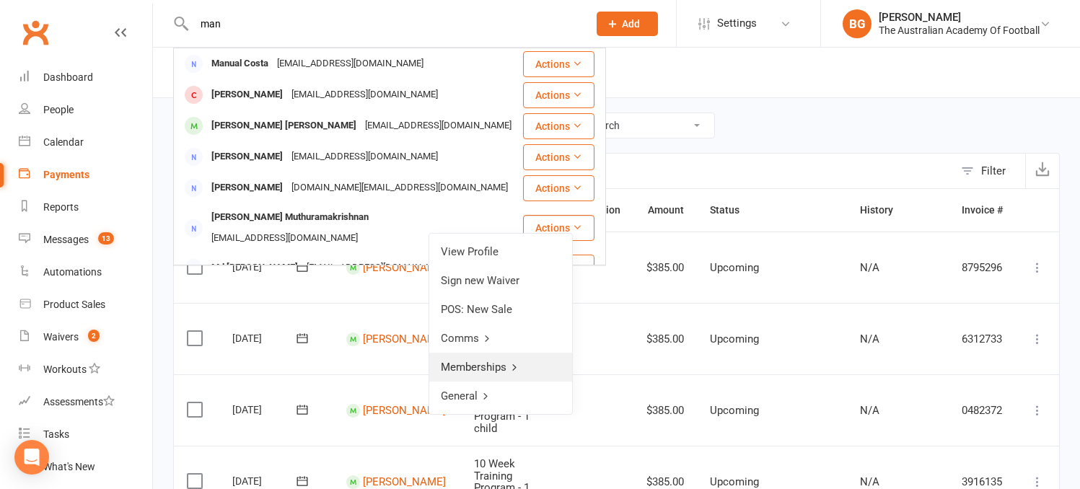
click at [517, 367] on icon at bounding box center [514, 367] width 10 height 10
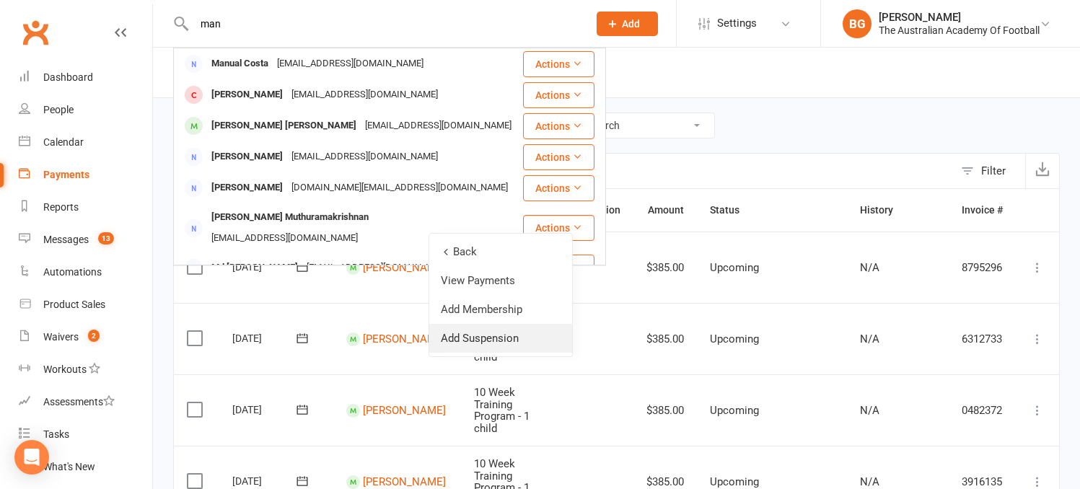
click at [496, 338] on link "Add Suspension" at bounding box center [500, 338] width 143 height 29
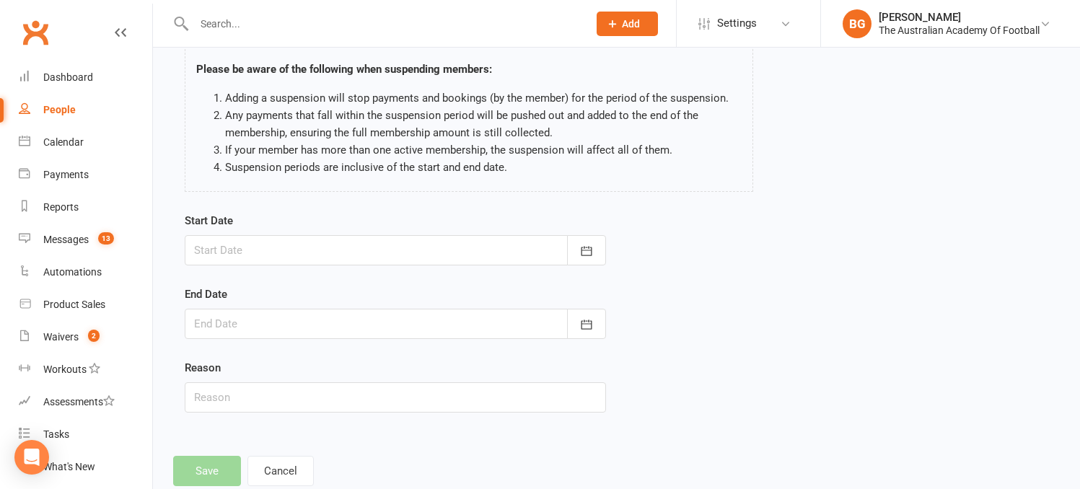
scroll to position [87, 0]
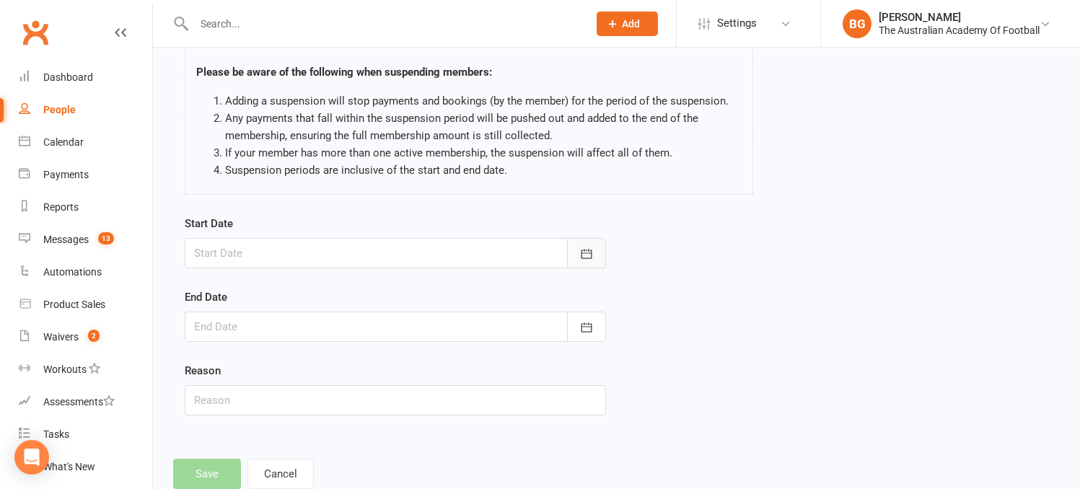
click at [591, 251] on icon "button" at bounding box center [586, 253] width 11 height 9
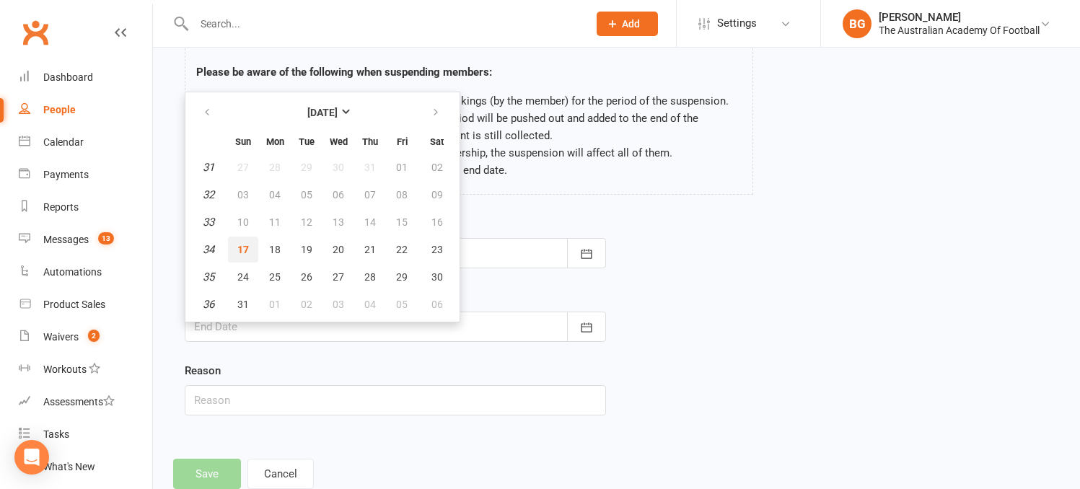
click at [244, 249] on span "17" at bounding box center [243, 250] width 12 height 12
type input "[DATE]"
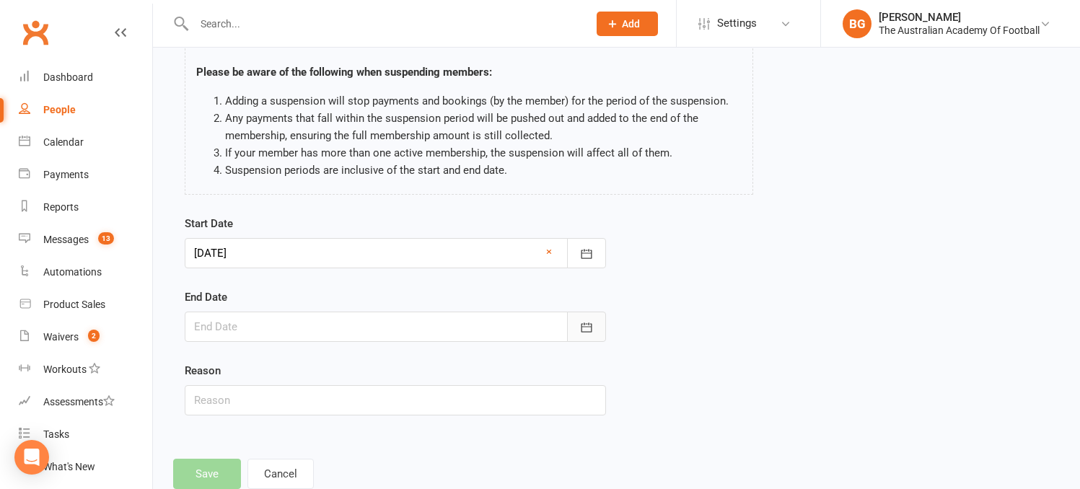
click at [587, 328] on icon "button" at bounding box center [586, 327] width 14 height 14
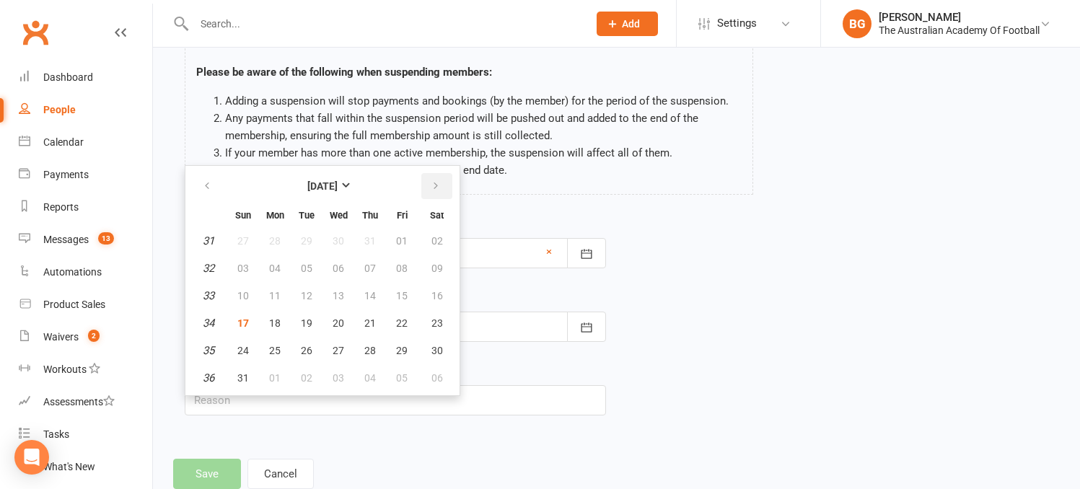
click at [437, 181] on icon "button" at bounding box center [436, 186] width 10 height 12
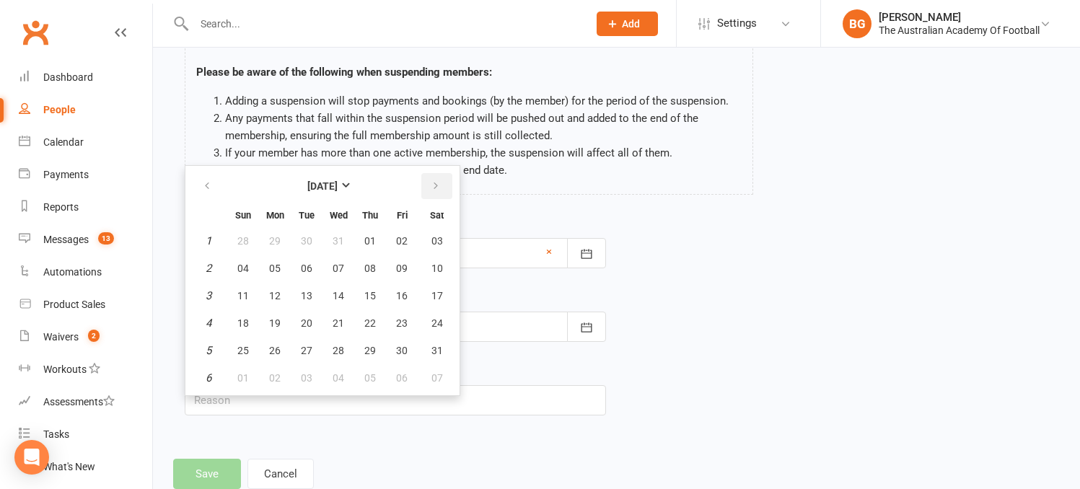
click at [437, 181] on icon "button" at bounding box center [436, 186] width 10 height 12
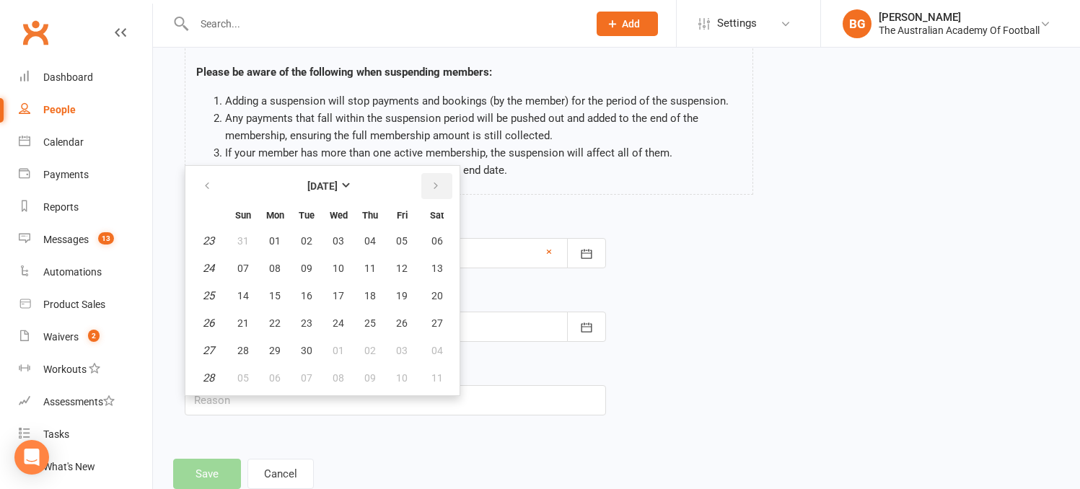
click at [437, 182] on icon "button" at bounding box center [436, 186] width 10 height 12
click at [438, 182] on icon "button" at bounding box center [436, 186] width 10 height 12
click at [242, 318] on span "18" at bounding box center [243, 324] width 12 height 12
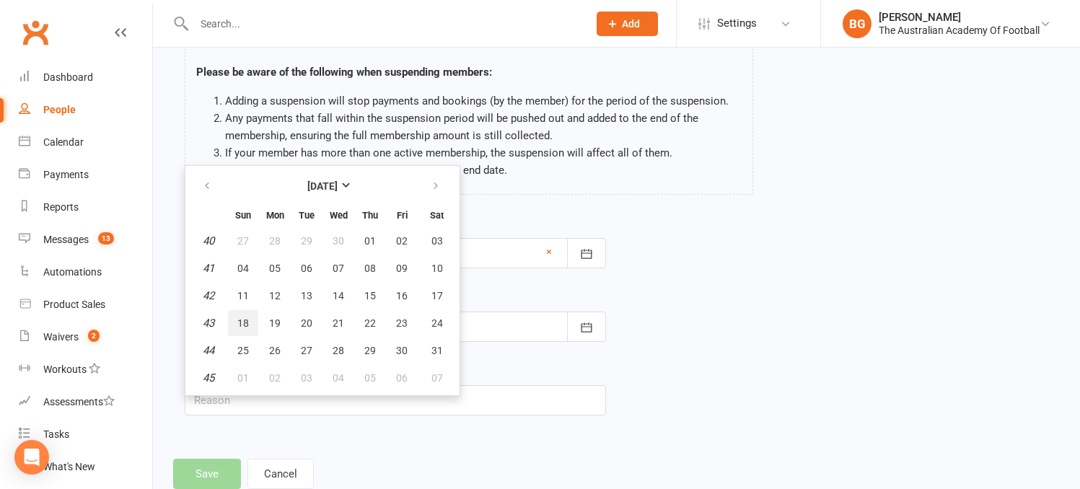
type input "[DATE]"
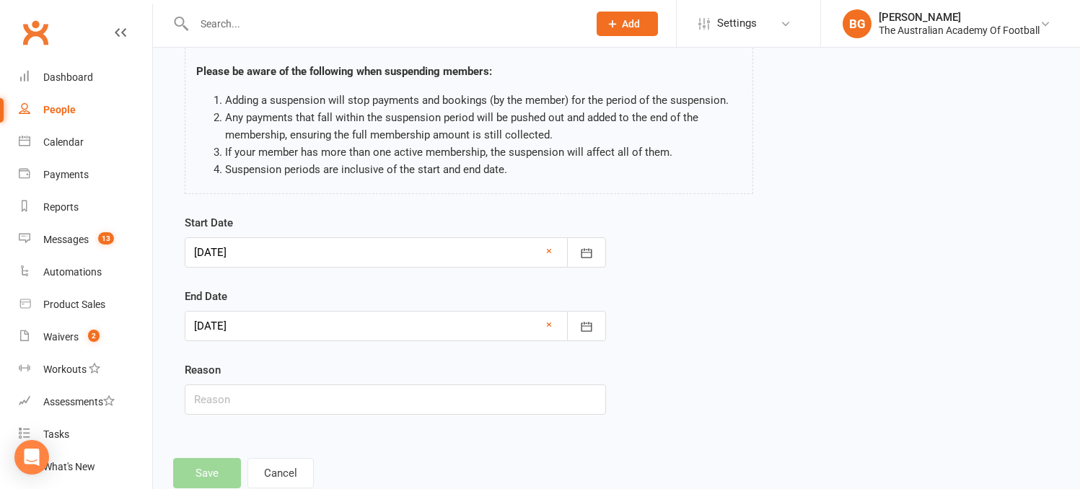
scroll to position [84, 0]
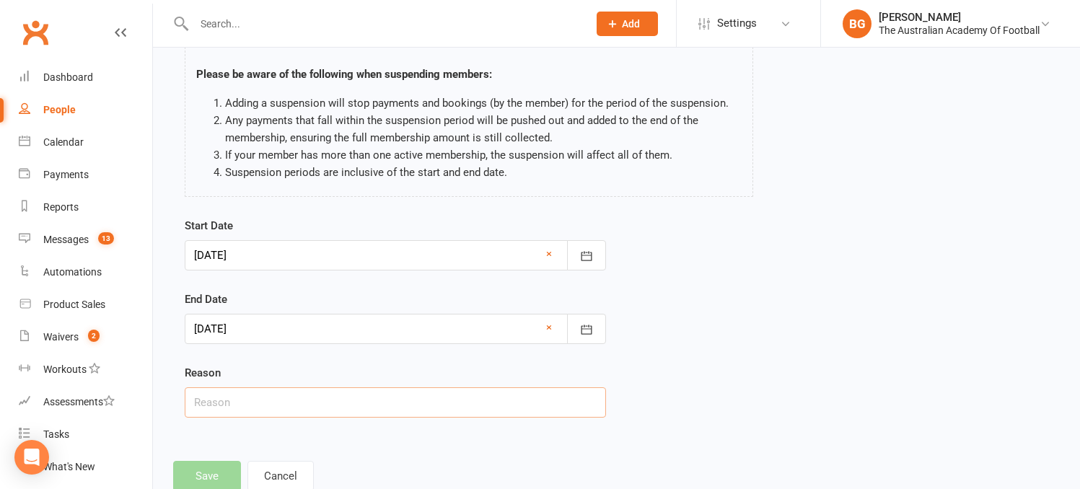
click at [395, 405] on input "text" at bounding box center [395, 403] width 421 height 30
type input "left academy"
click at [417, 437] on div "Add Suspension Please be aware of the following when suspending members: Adding…" at bounding box center [616, 237] width 927 height 548
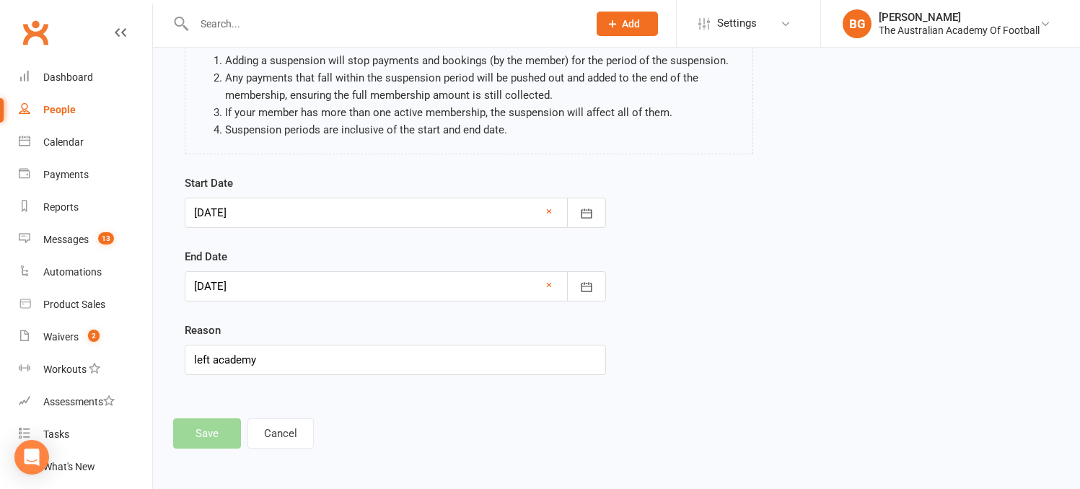
scroll to position [128, 0]
click at [428, 394] on div "Start Date [DATE] [DATE] Sun Mon Tue Wed Thu Fri Sat 31 27 28 29 30 31 01 02 32…" at bounding box center [395, 284] width 443 height 221
click at [551, 281] on div at bounding box center [395, 286] width 421 height 30
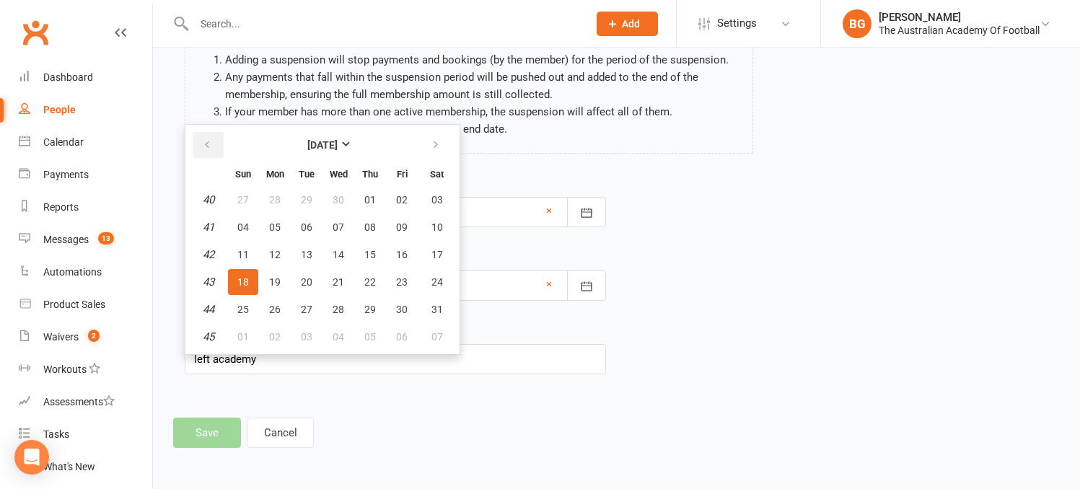
click at [205, 141] on icon "button" at bounding box center [207, 145] width 10 height 12
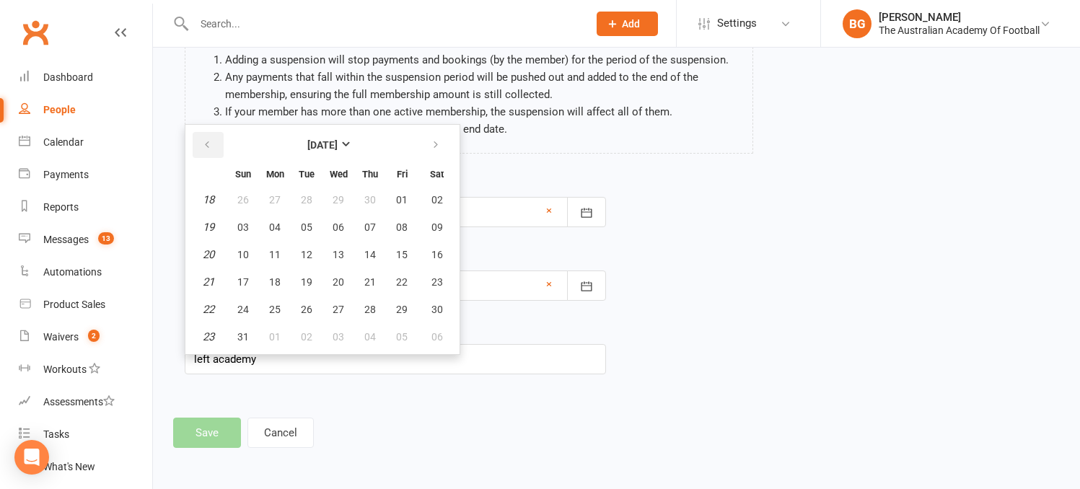
click at [205, 141] on icon "button" at bounding box center [207, 145] width 10 height 12
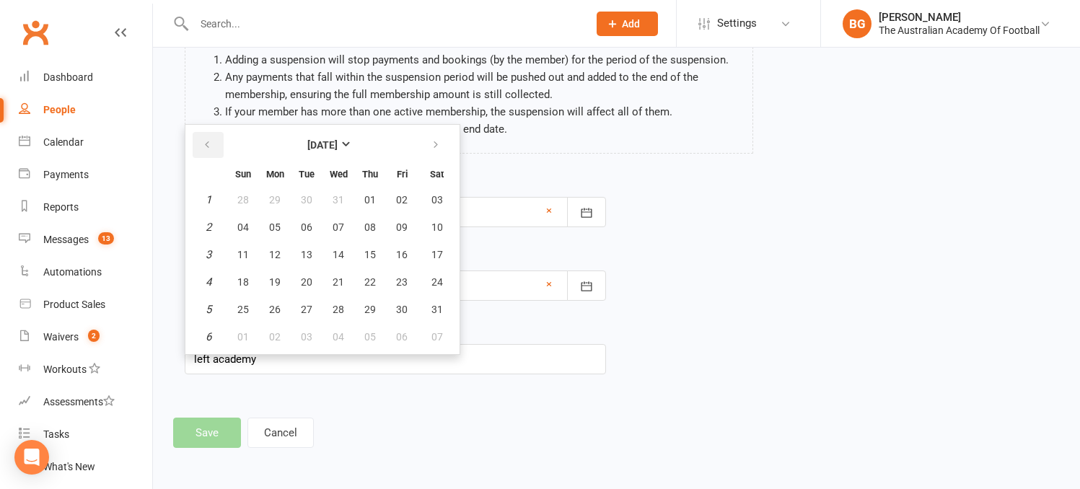
click at [205, 141] on icon "button" at bounding box center [207, 145] width 10 height 12
click at [241, 280] on span "19" at bounding box center [243, 282] width 12 height 12
type input "[DATE]"
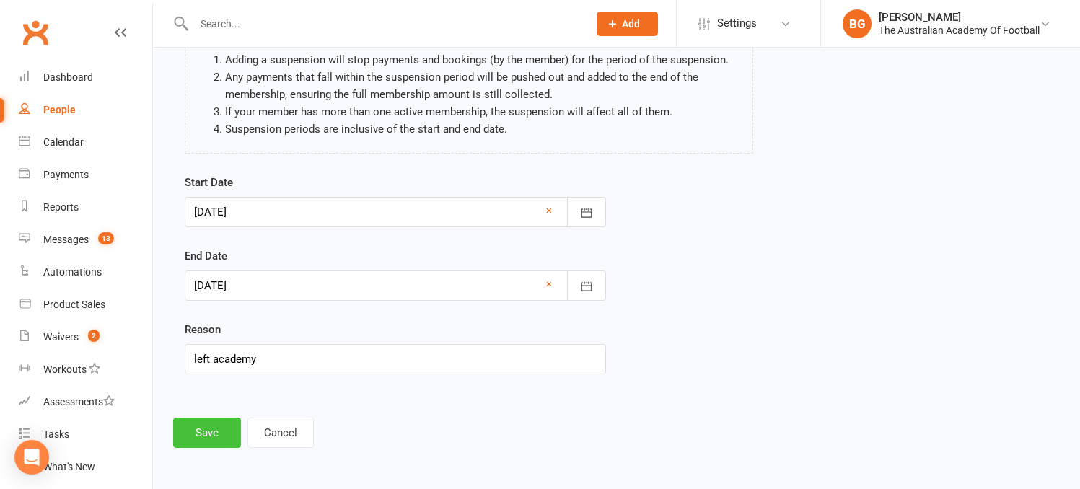
click at [207, 429] on button "Save" at bounding box center [207, 433] width 68 height 30
